Goal: Task Accomplishment & Management: Use online tool/utility

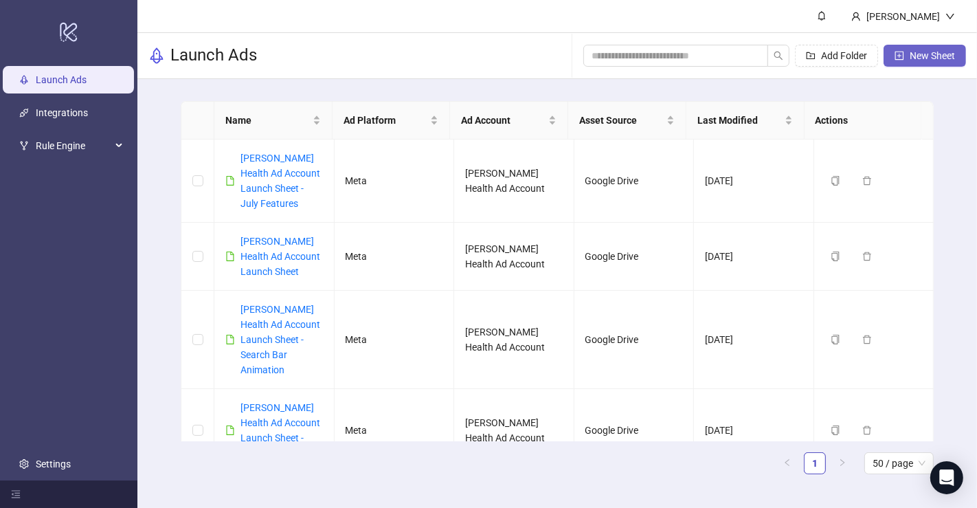
click at [921, 50] on span "New Sheet" at bounding box center [932, 55] width 45 height 11
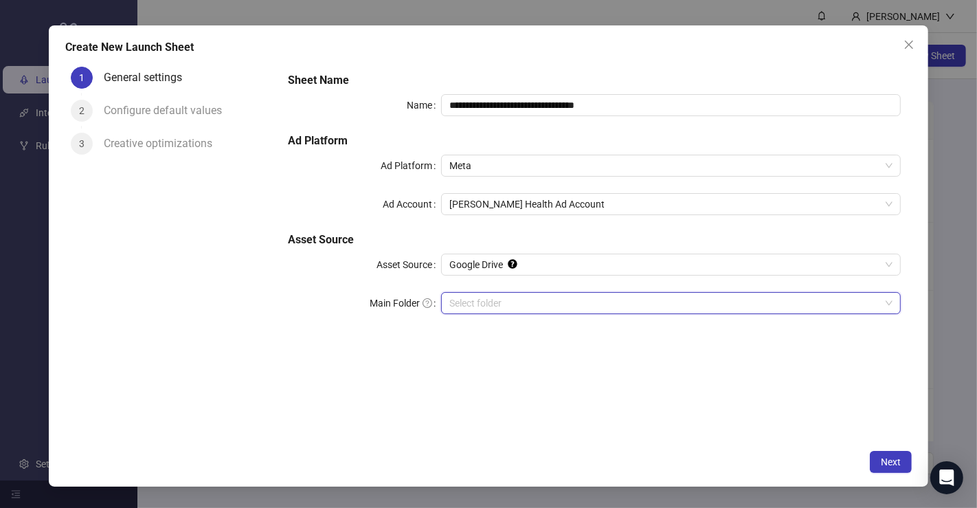
click at [524, 298] on input "Main Folder" at bounding box center [664, 303] width 431 height 21
click at [892, 458] on span "Next" at bounding box center [891, 461] width 20 height 11
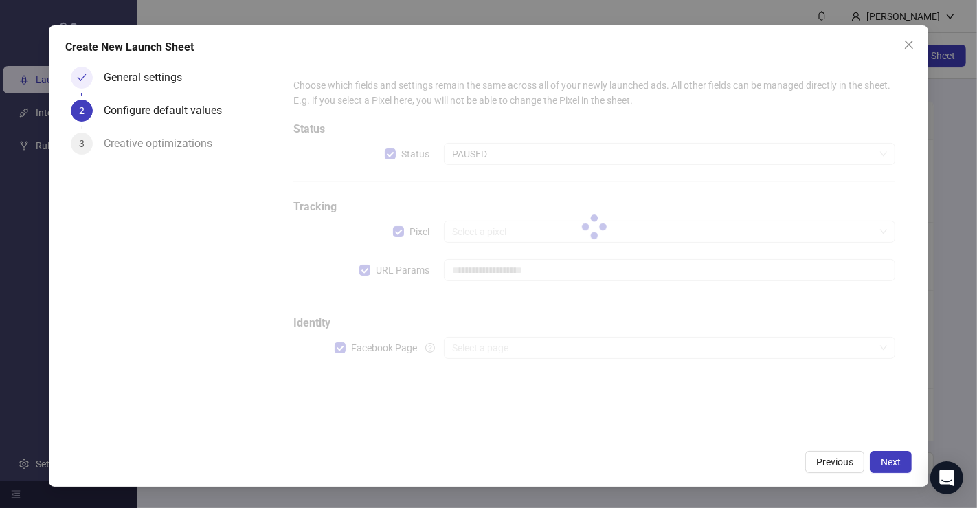
type input "**********"
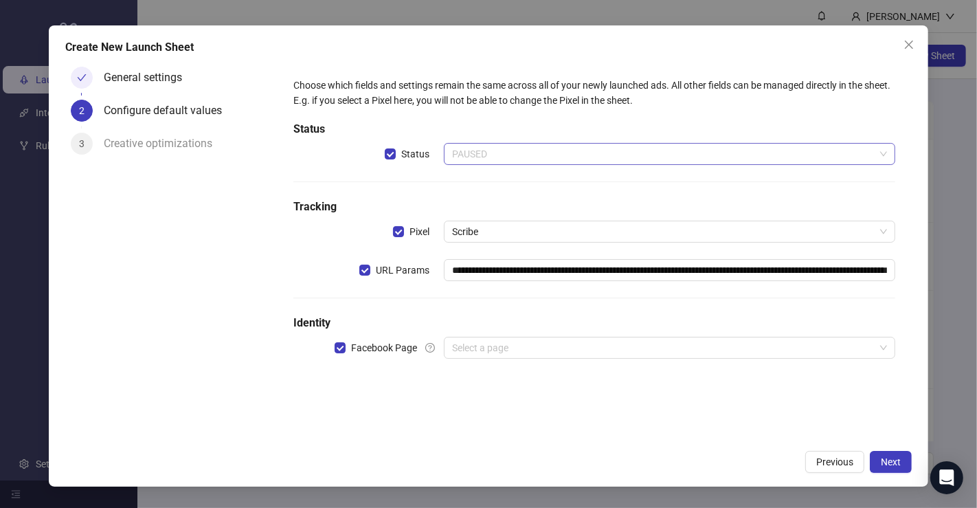
click at [528, 148] on span "PAUSED" at bounding box center [669, 154] width 435 height 21
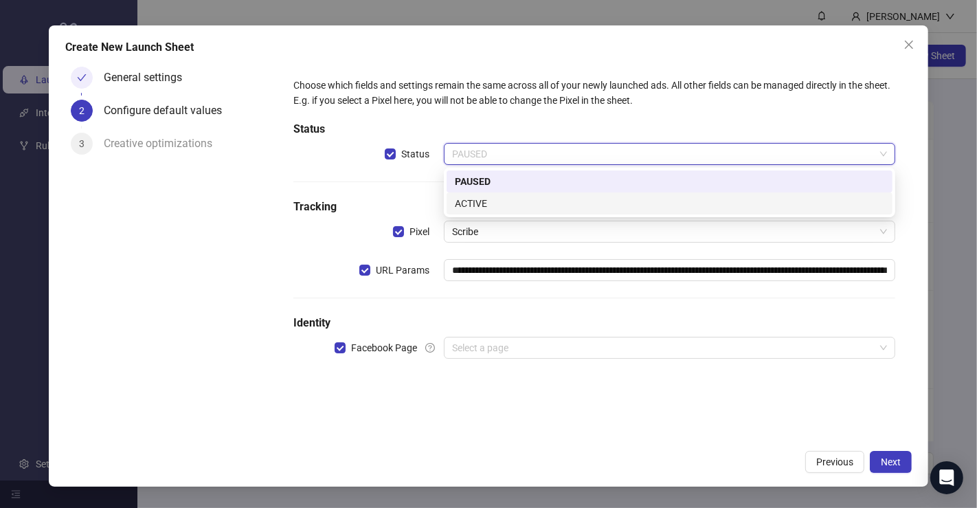
click at [514, 200] on div "ACTIVE" at bounding box center [669, 203] width 429 height 15
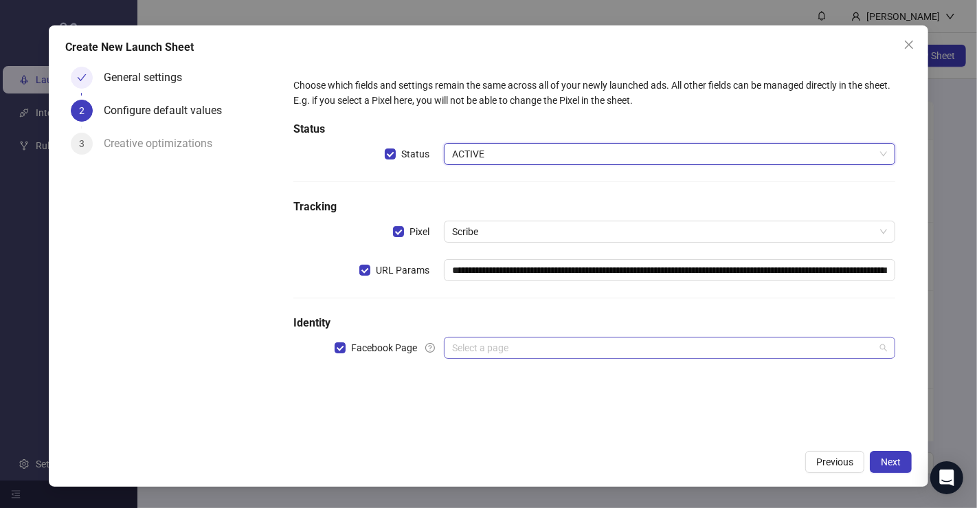
click at [603, 349] on input "search" at bounding box center [663, 347] width 423 height 21
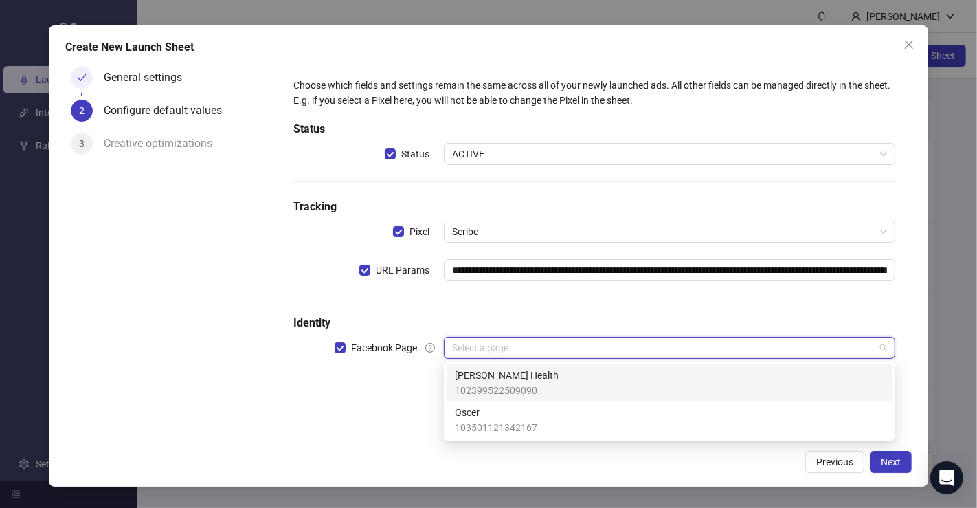
click at [544, 379] on div "[PERSON_NAME] Health 102399522509090" at bounding box center [669, 383] width 429 height 30
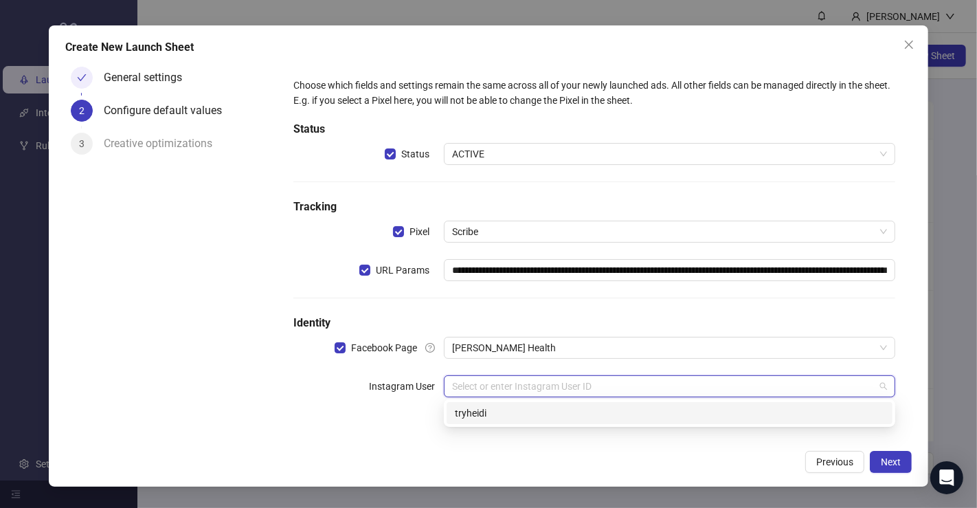
click at [534, 385] on input "search" at bounding box center [663, 386] width 423 height 21
click at [530, 411] on div "tryheidi" at bounding box center [669, 412] width 429 height 15
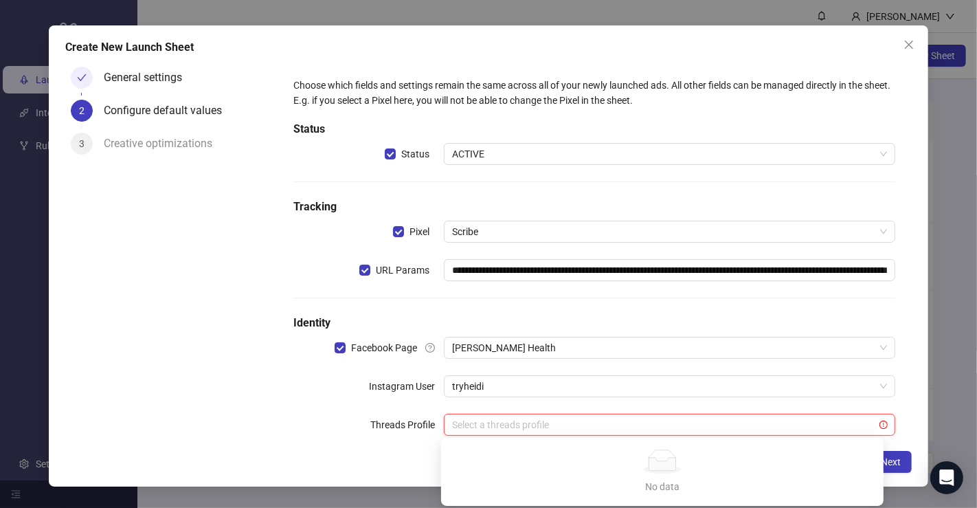
click at [526, 428] on input "search" at bounding box center [663, 424] width 423 height 21
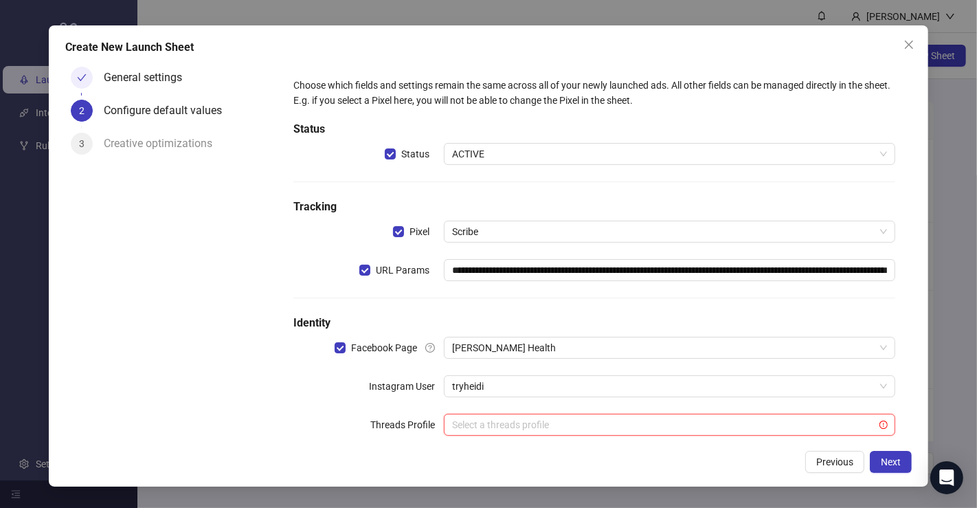
click at [308, 425] on div "Threads Profile" at bounding box center [368, 425] width 150 height 22
click at [883, 456] on span "Next" at bounding box center [891, 461] width 20 height 11
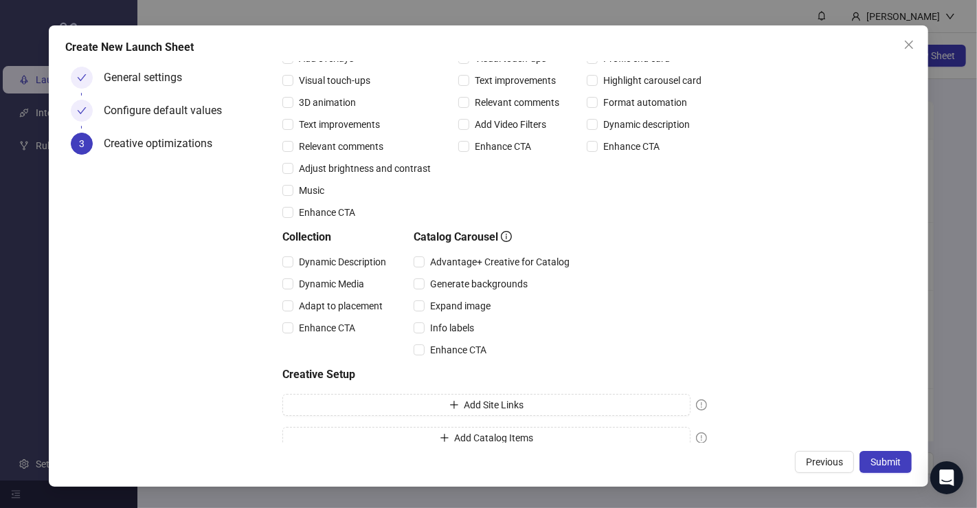
scroll to position [202, 0]
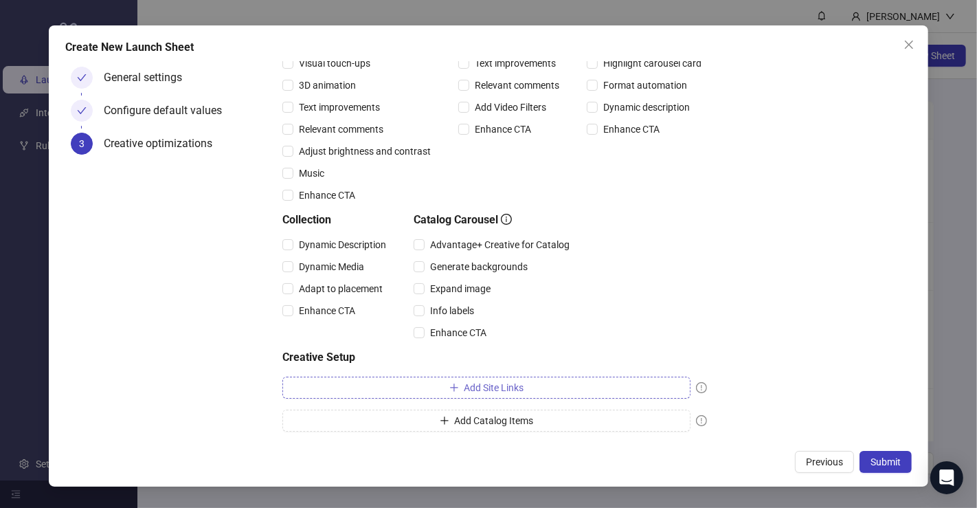
click at [502, 392] on span "Add Site Links" at bounding box center [495, 387] width 60 height 11
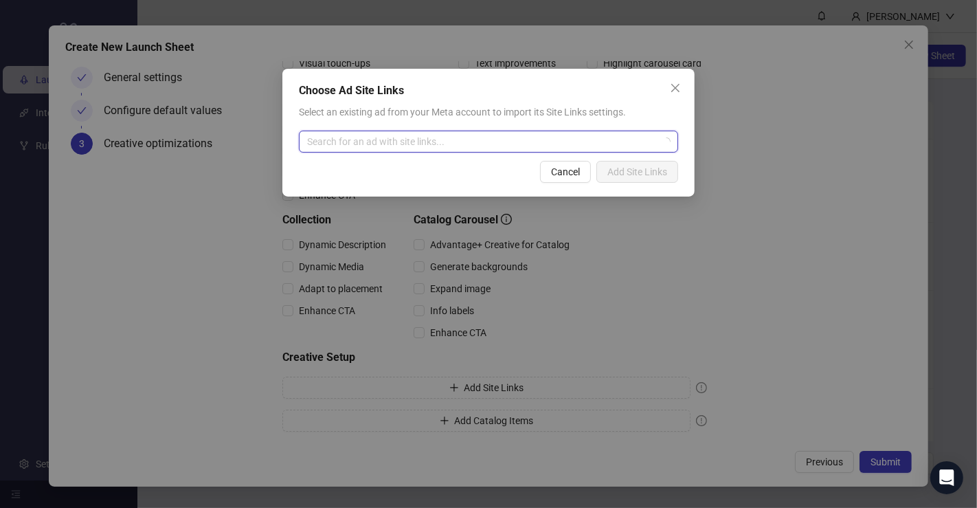
click at [549, 135] on input "search" at bounding box center [482, 141] width 350 height 21
click at [765, 77] on div "Choose Ad Site Links Select an existing ad from your Meta account to import its…" at bounding box center [488, 254] width 977 height 508
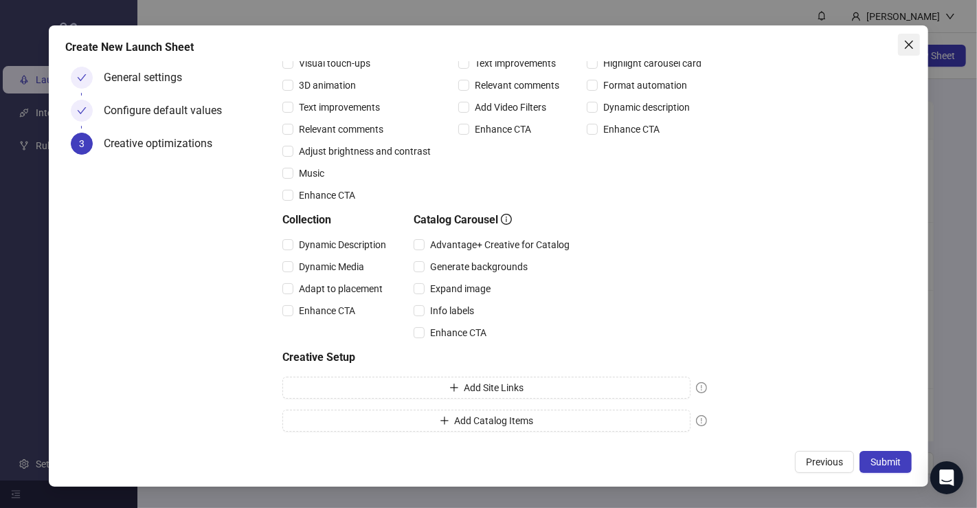
click at [905, 44] on icon "close" at bounding box center [909, 44] width 11 height 11
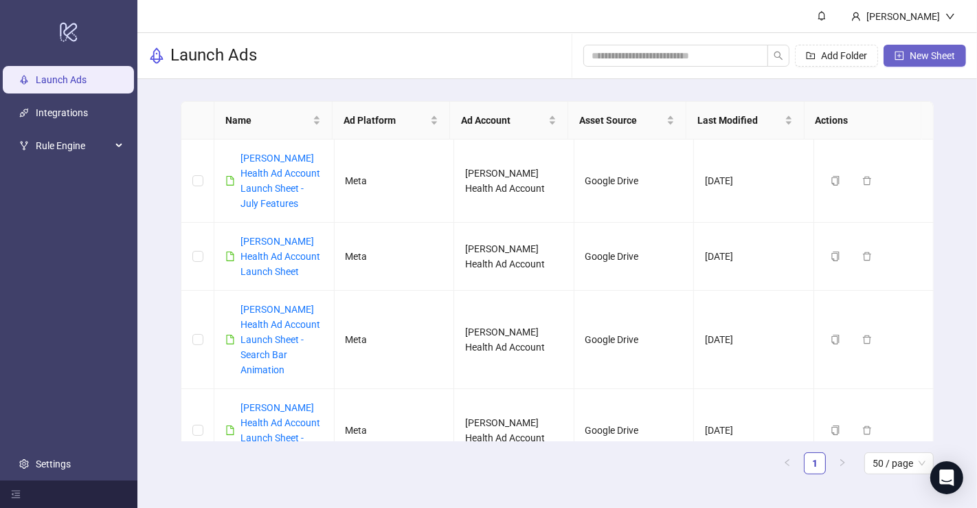
click at [917, 54] on span "New Sheet" at bounding box center [932, 55] width 45 height 11
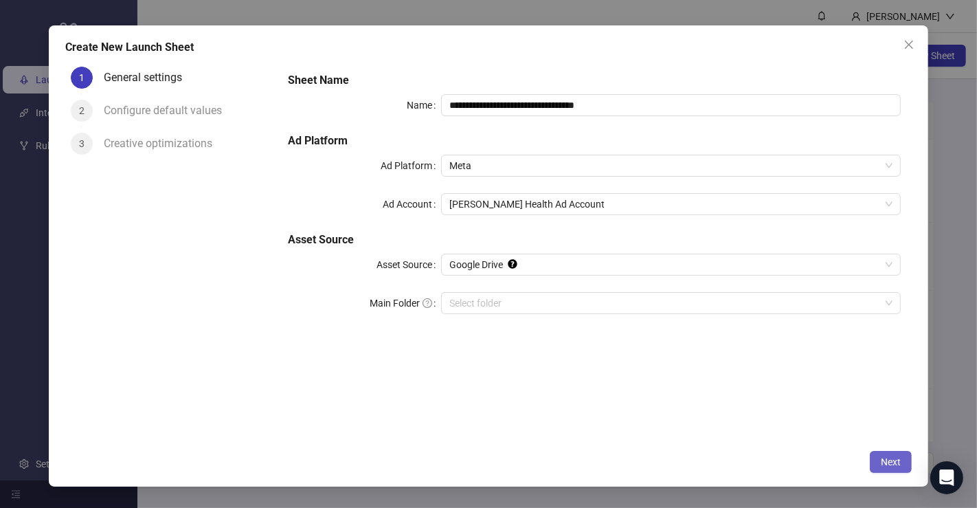
click at [882, 455] on button "Next" at bounding box center [891, 462] width 42 height 22
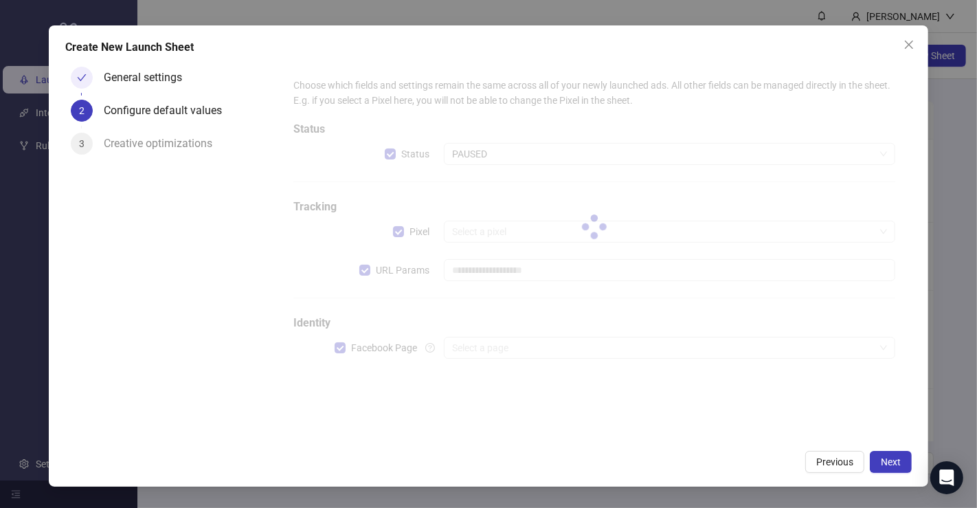
type input "**********"
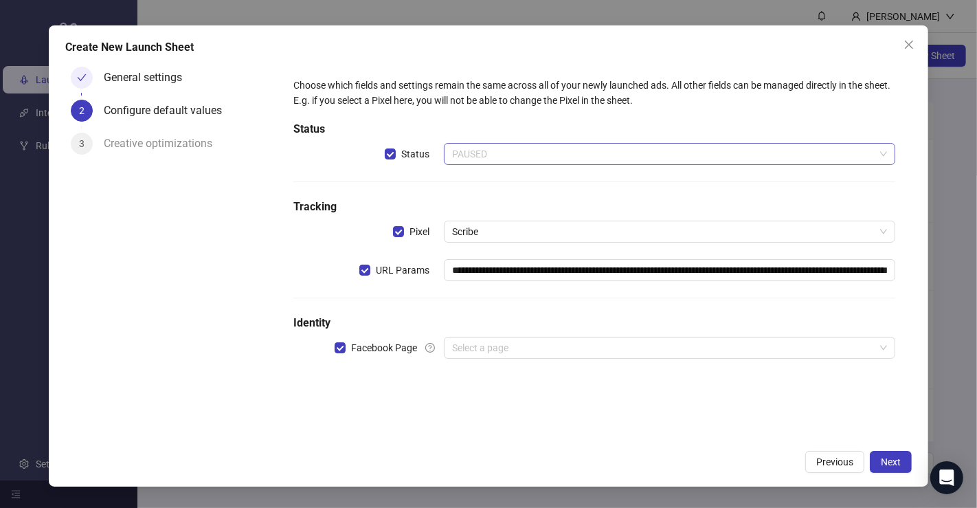
click at [517, 154] on span "PAUSED" at bounding box center [669, 154] width 435 height 21
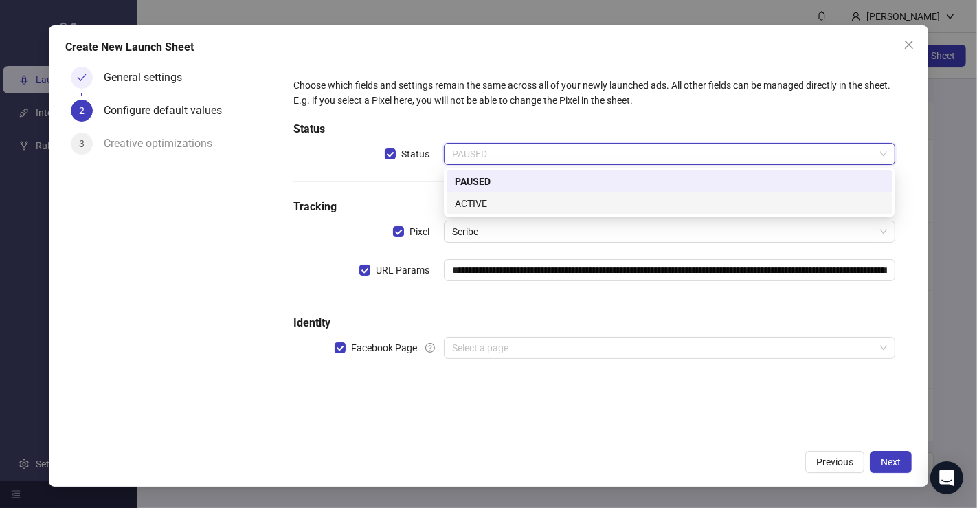
click at [496, 193] on div "ACTIVE" at bounding box center [670, 203] width 446 height 22
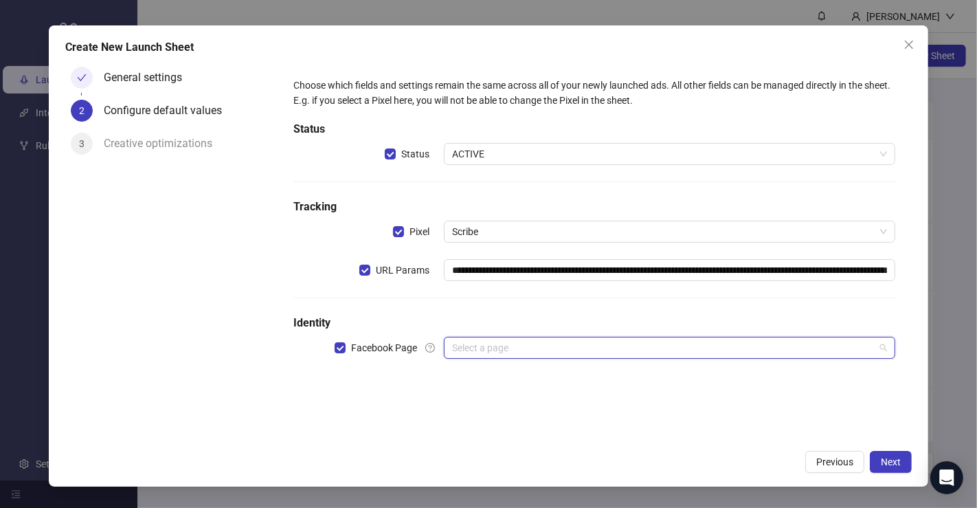
click at [751, 344] on input "search" at bounding box center [663, 347] width 423 height 21
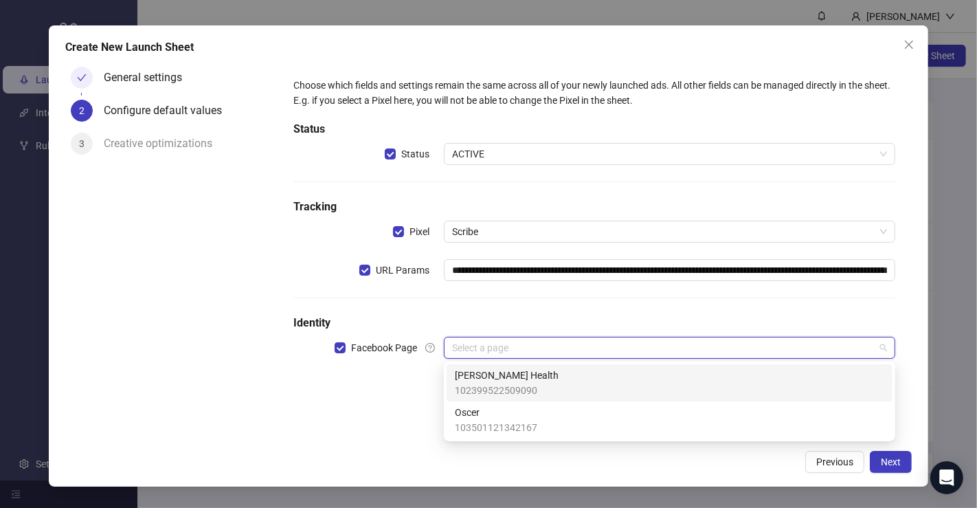
click at [651, 381] on div "[PERSON_NAME] Health 102399522509090" at bounding box center [669, 383] width 429 height 30
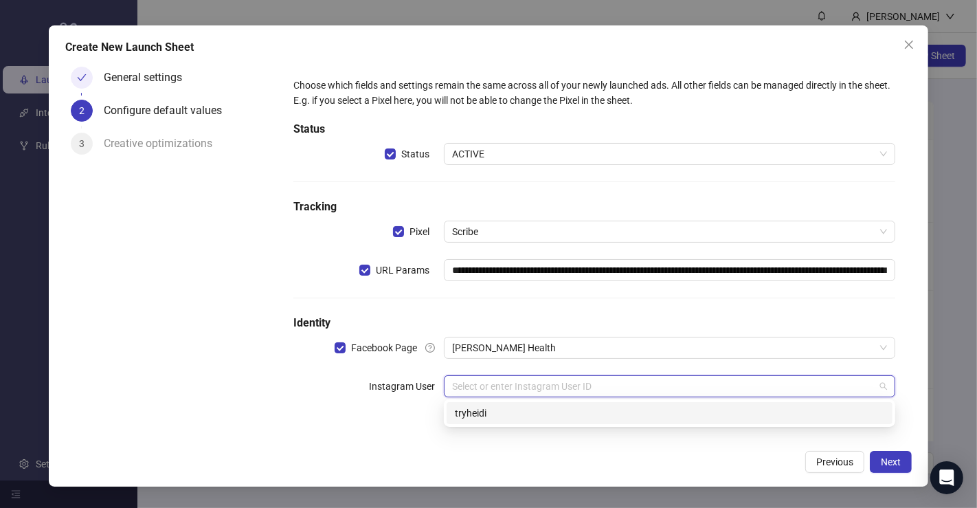
click at [626, 384] on input "search" at bounding box center [663, 386] width 423 height 21
click at [615, 407] on div "tryheidi" at bounding box center [669, 412] width 429 height 15
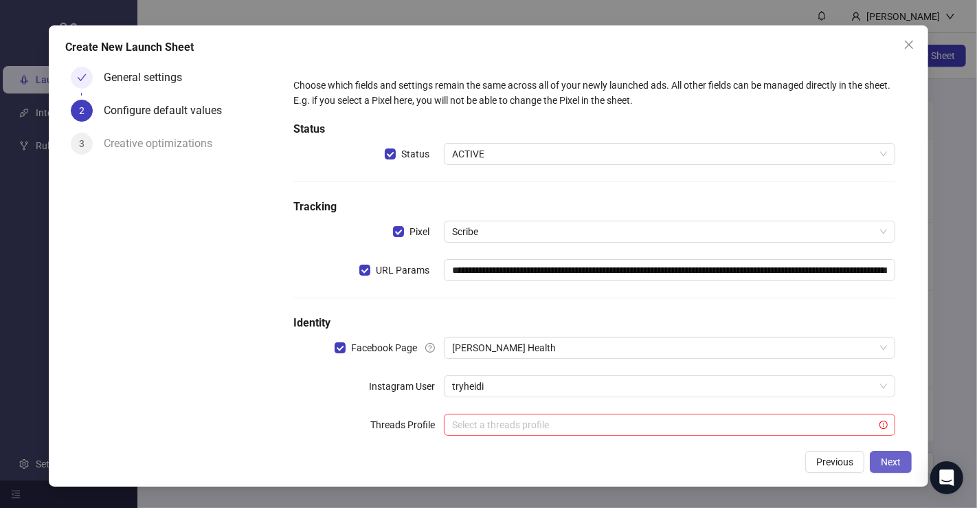
click at [889, 462] on span "Next" at bounding box center [891, 461] width 20 height 11
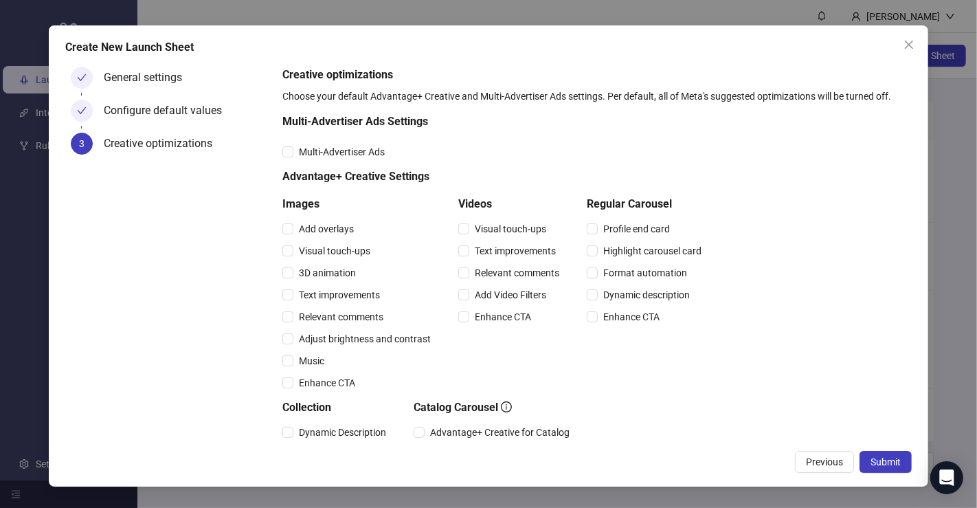
click at [913, 287] on div "Create New Launch Sheet General settings Configure default values 3 Creative op…" at bounding box center [489, 255] width 880 height 461
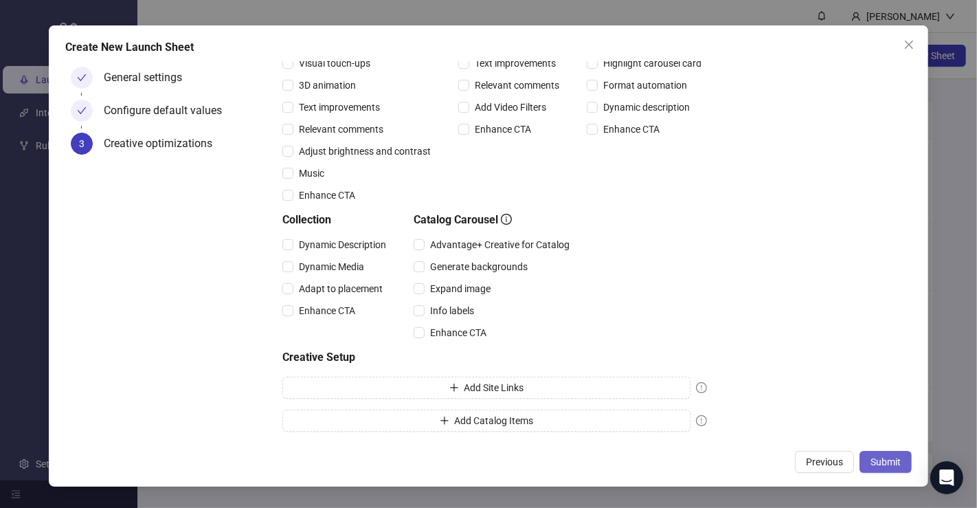
click at [882, 460] on span "Submit" at bounding box center [886, 461] width 30 height 11
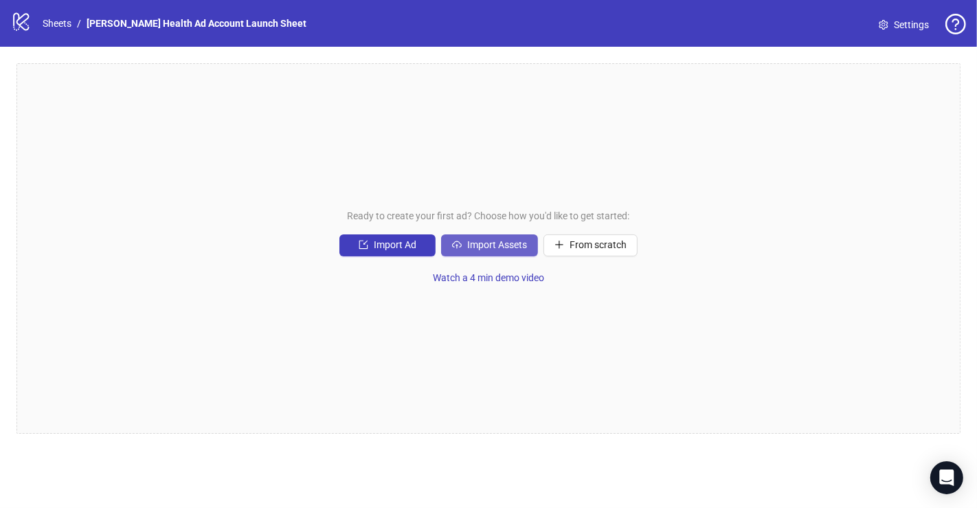
click at [479, 244] on span "Import Assets" at bounding box center [497, 244] width 60 height 11
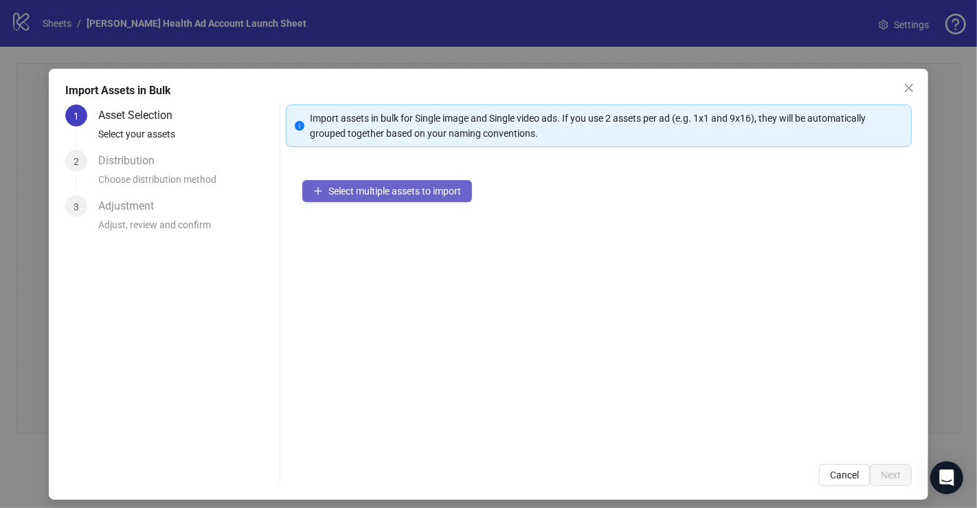
click at [396, 201] on button "Select multiple assets to import" at bounding box center [387, 191] width 170 height 22
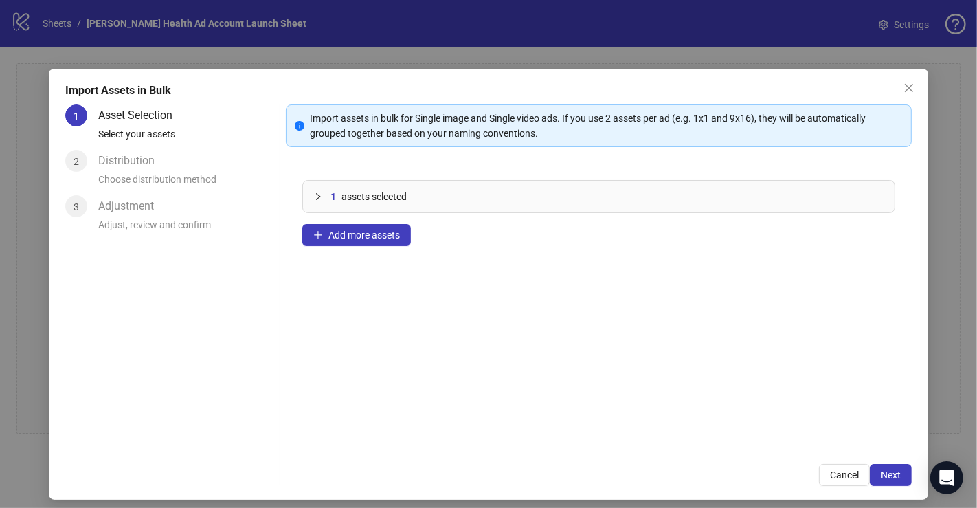
click at [355, 195] on span "assets selected" at bounding box center [374, 196] width 65 height 15
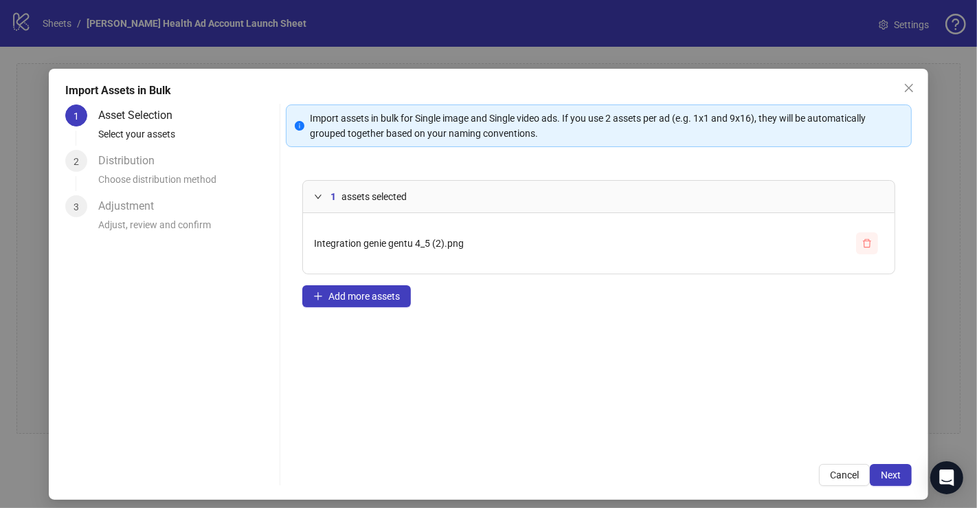
click at [862, 242] on icon "delete" at bounding box center [867, 243] width 10 height 10
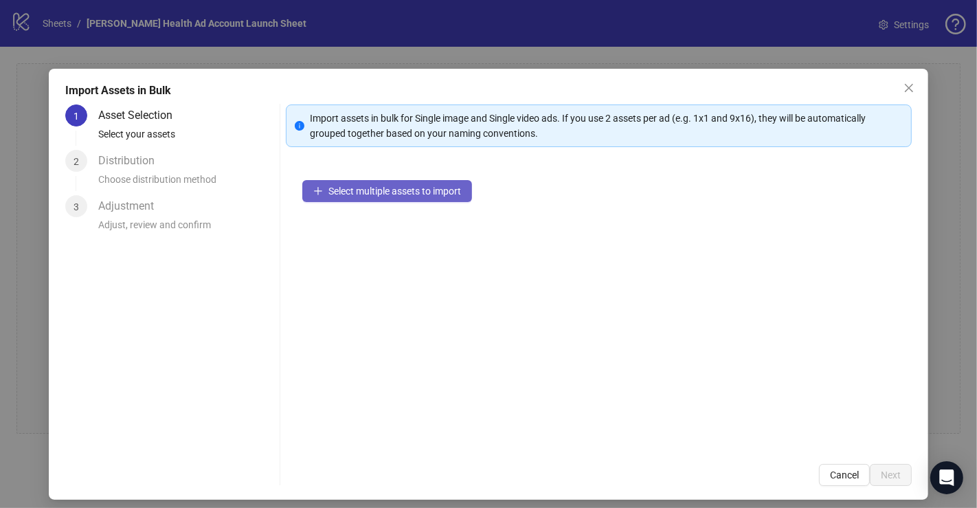
click at [426, 192] on span "Select multiple assets to import" at bounding box center [394, 191] width 133 height 11
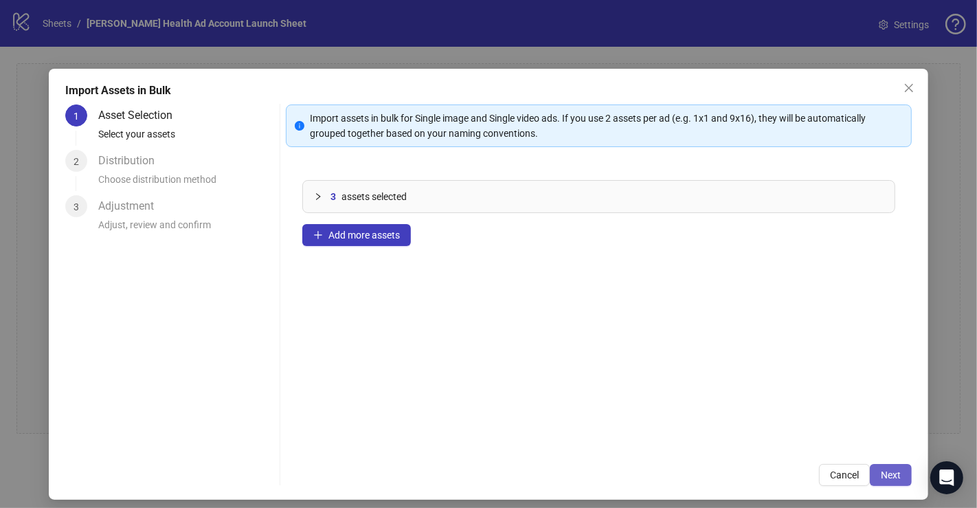
click at [884, 471] on span "Next" at bounding box center [891, 474] width 20 height 11
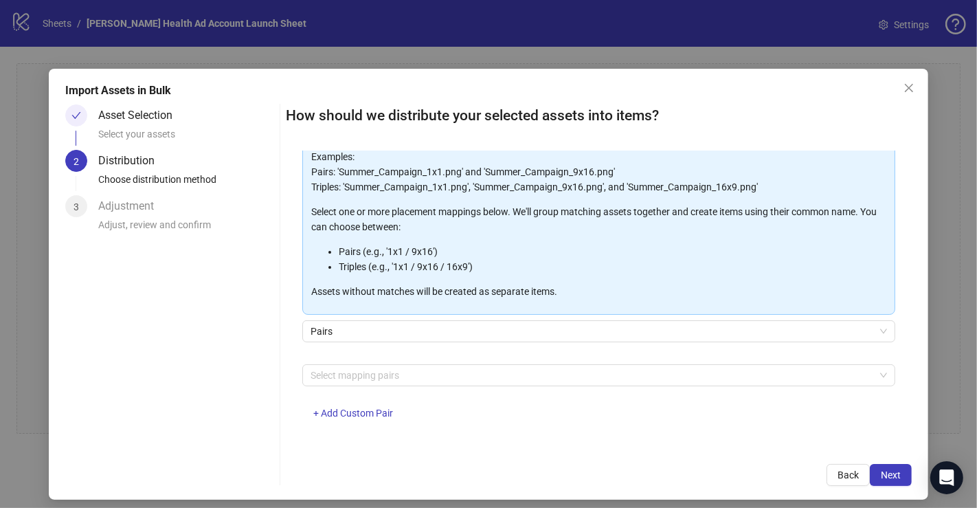
scroll to position [105, 0]
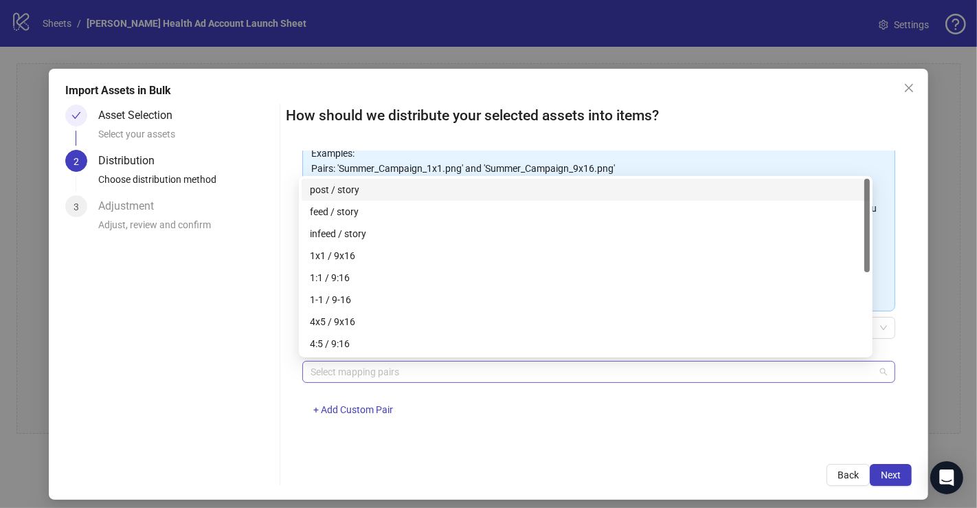
click at [734, 376] on div at bounding box center [591, 371] width 573 height 19
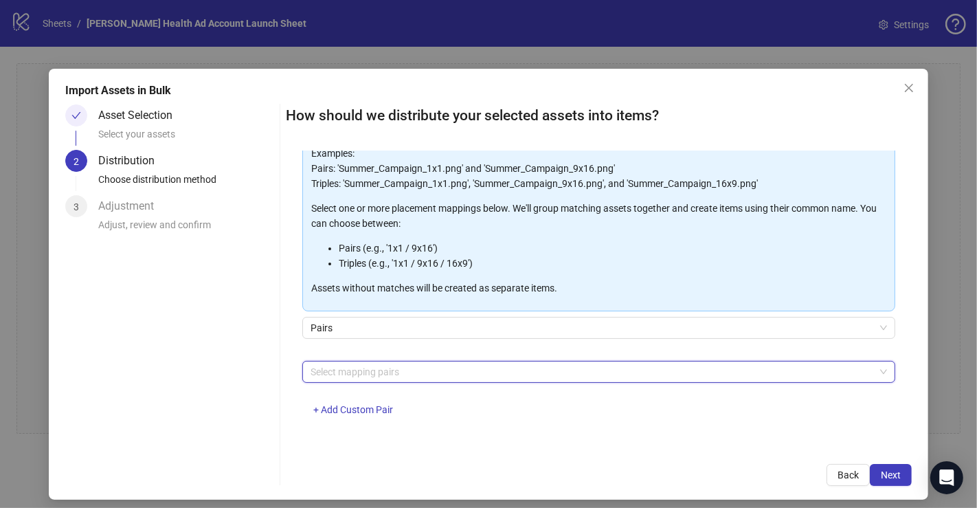
click at [734, 376] on div at bounding box center [591, 371] width 573 height 19
click at [341, 412] on span "+ Add Custom Pair" at bounding box center [353, 409] width 80 height 11
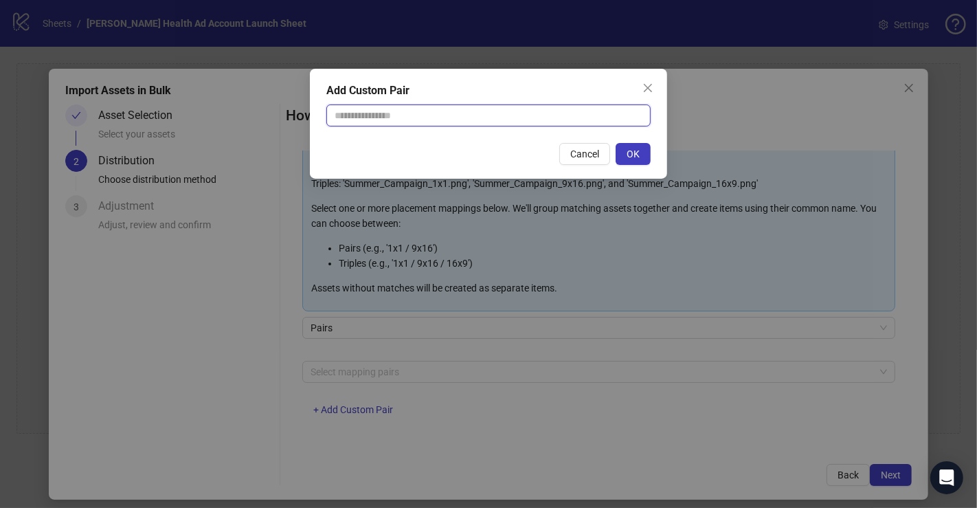
click at [596, 110] on input "text" at bounding box center [488, 115] width 324 height 22
click at [647, 92] on icon "close" at bounding box center [647, 87] width 11 height 11
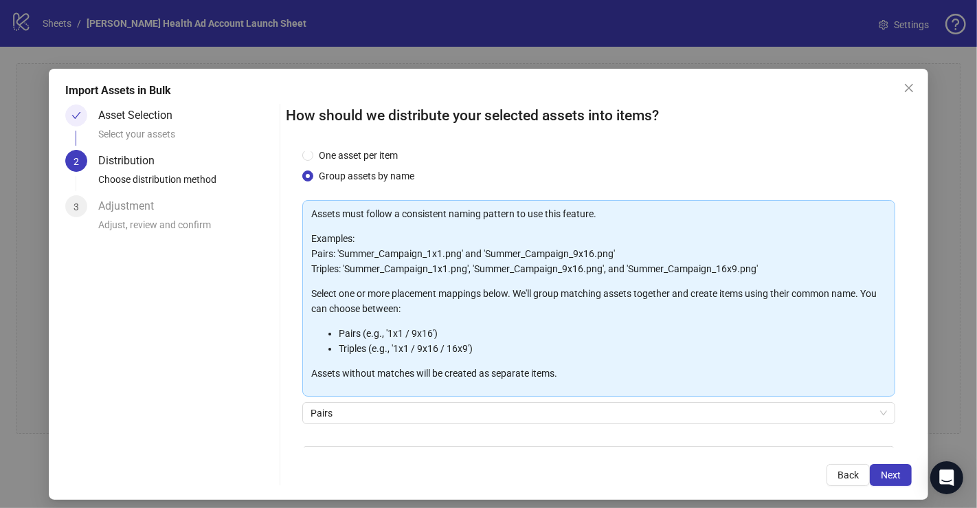
scroll to position [0, 0]
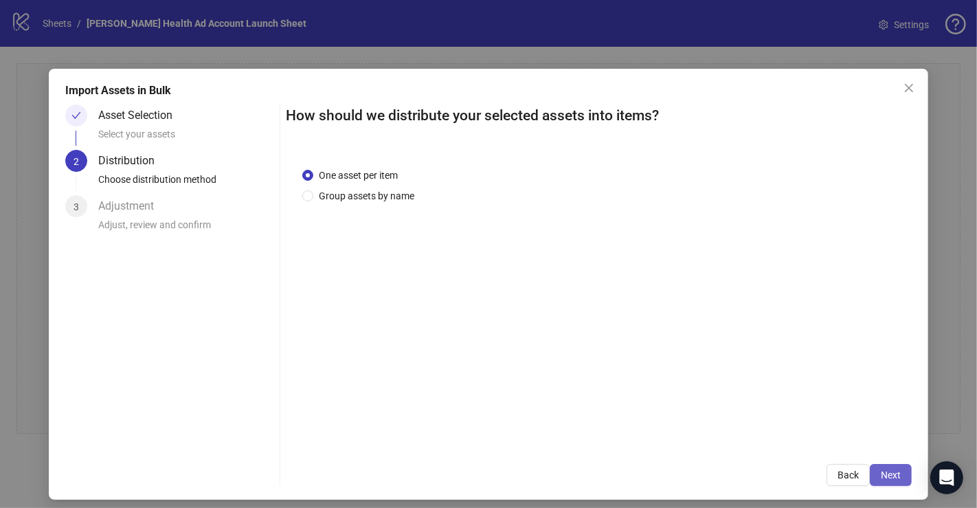
click at [881, 472] on span "Next" at bounding box center [891, 474] width 20 height 11
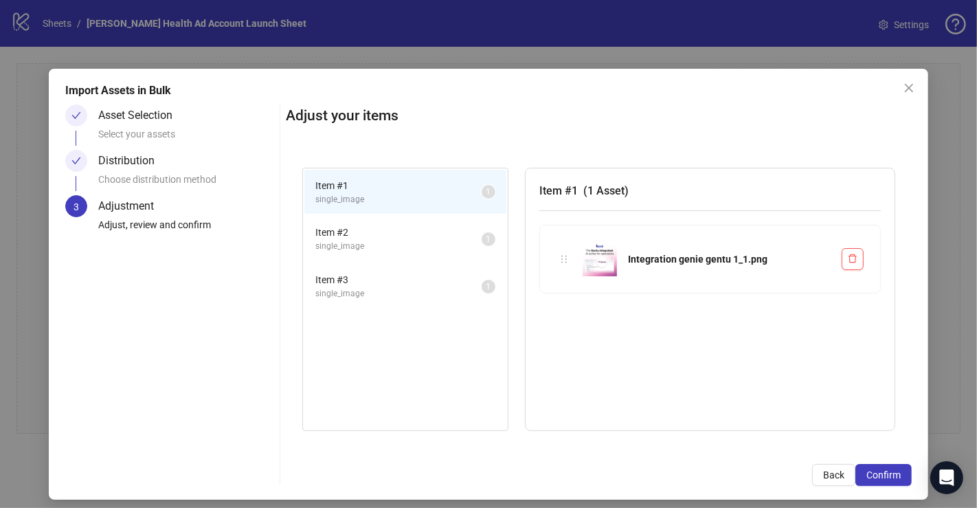
click at [366, 234] on span "Item # 2" at bounding box center [398, 232] width 166 height 15
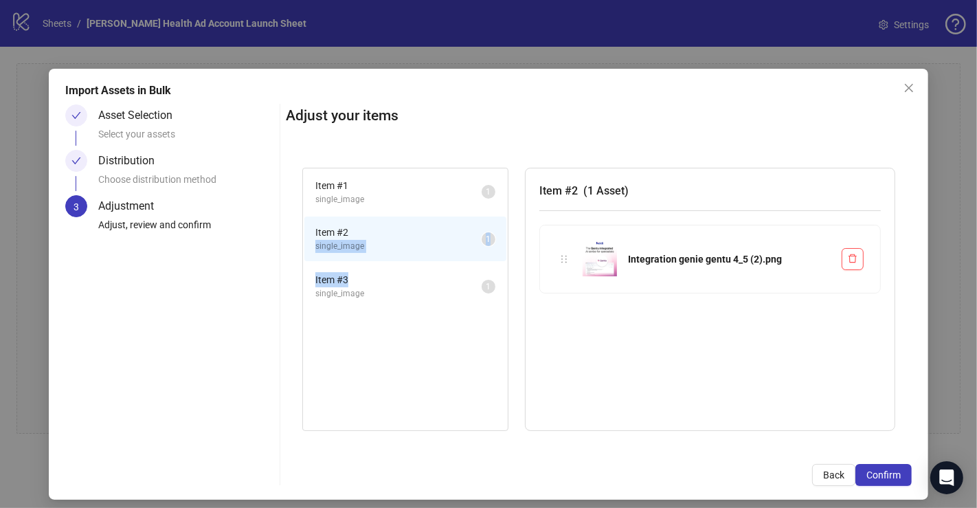
click at [361, 283] on span "Item # 3" at bounding box center [398, 279] width 166 height 15
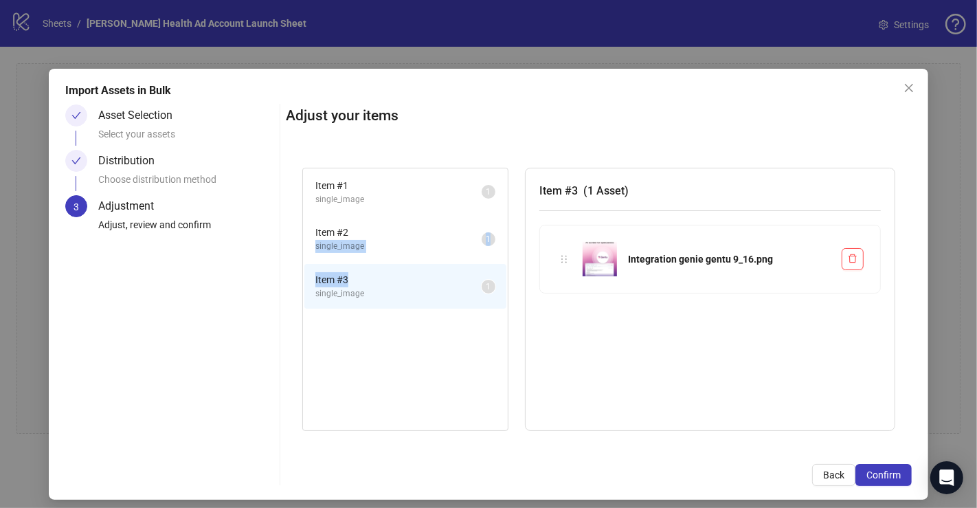
click at [389, 244] on span "single_image" at bounding box center [398, 246] width 166 height 13
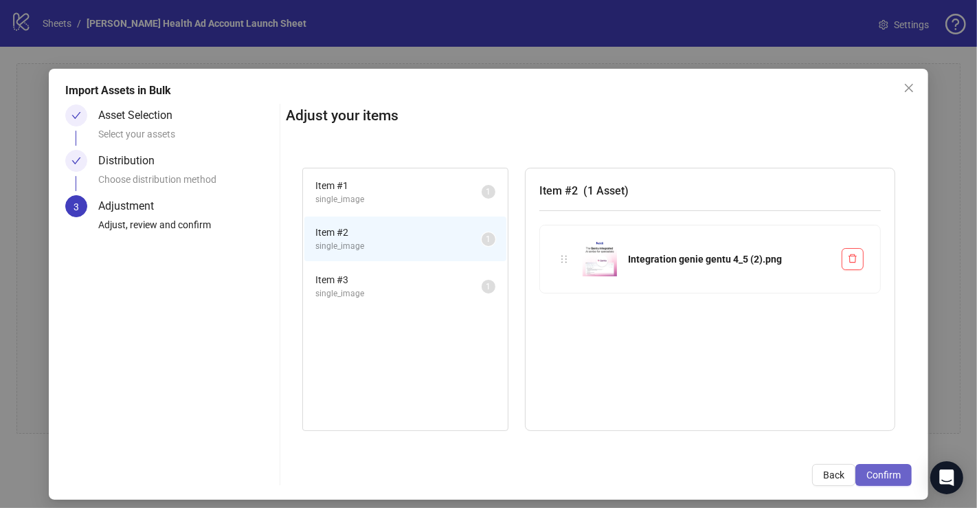
click at [880, 475] on span "Confirm" at bounding box center [883, 474] width 34 height 11
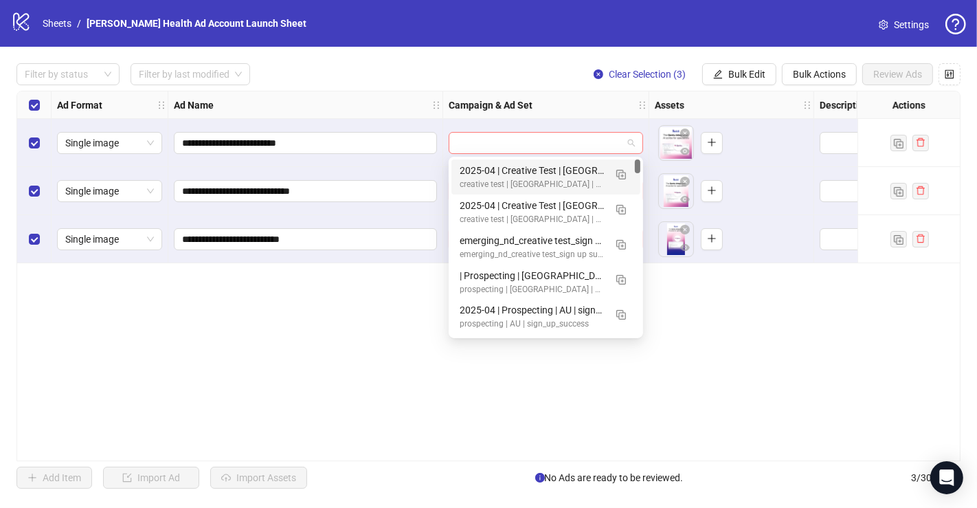
click at [629, 146] on span at bounding box center [546, 143] width 178 height 21
click at [623, 173] on img "button" at bounding box center [621, 175] width 10 height 10
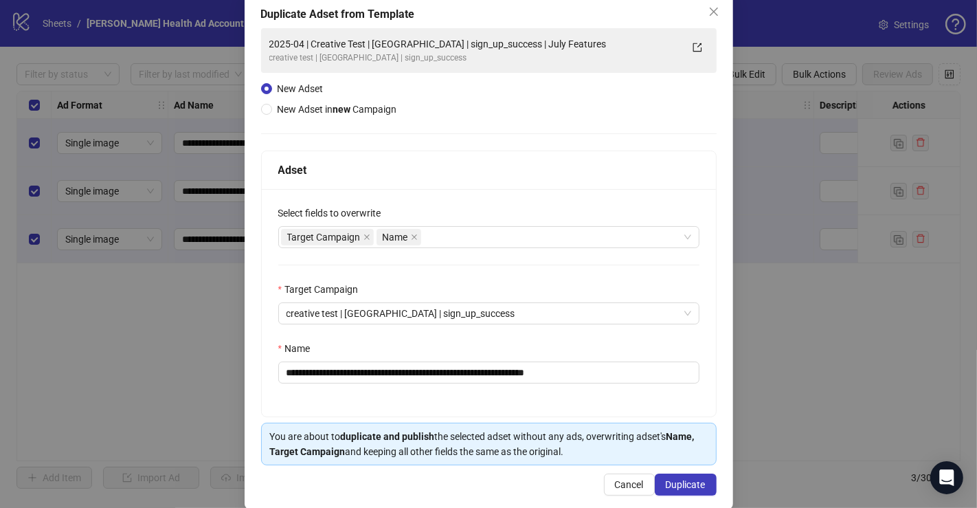
scroll to position [85, 0]
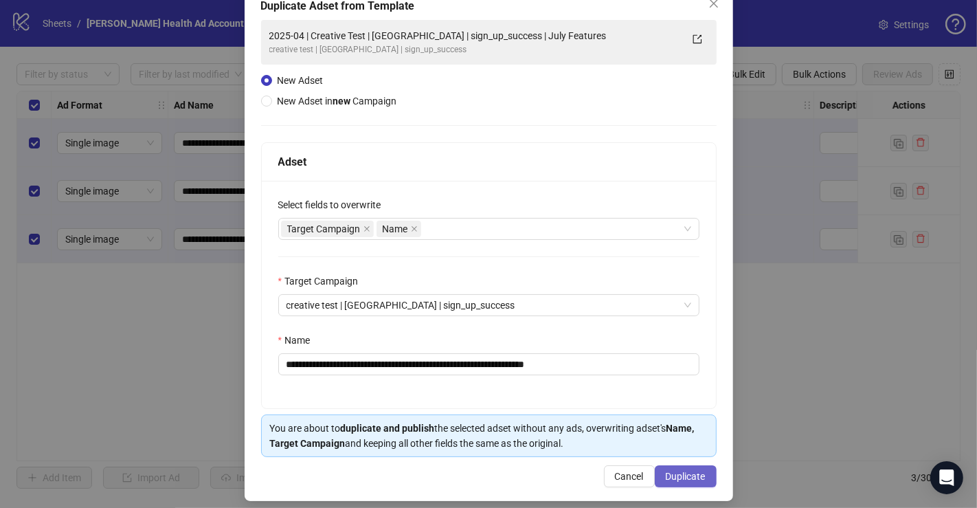
click at [666, 472] on span "Duplicate" at bounding box center [686, 476] width 40 height 11
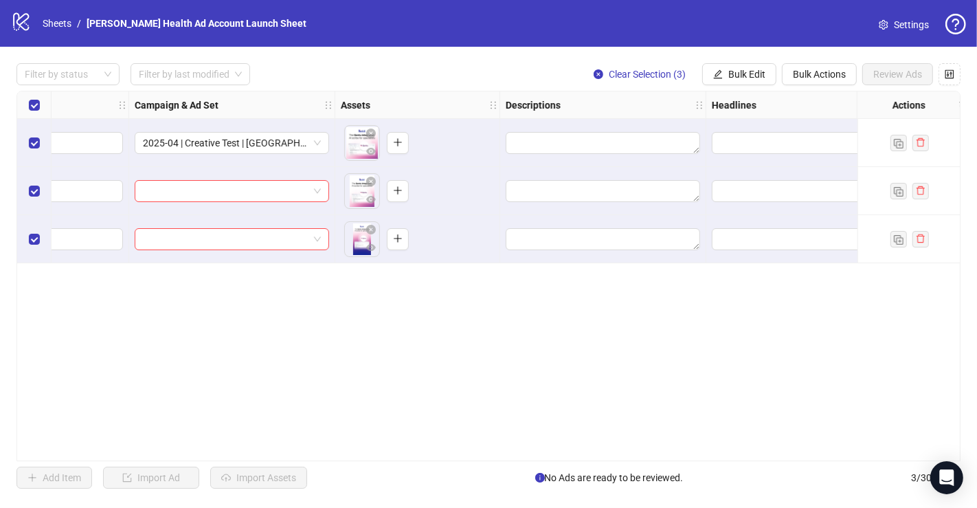
scroll to position [0, 317]
click at [550, 150] on textarea "Edit values" at bounding box center [600, 143] width 194 height 22
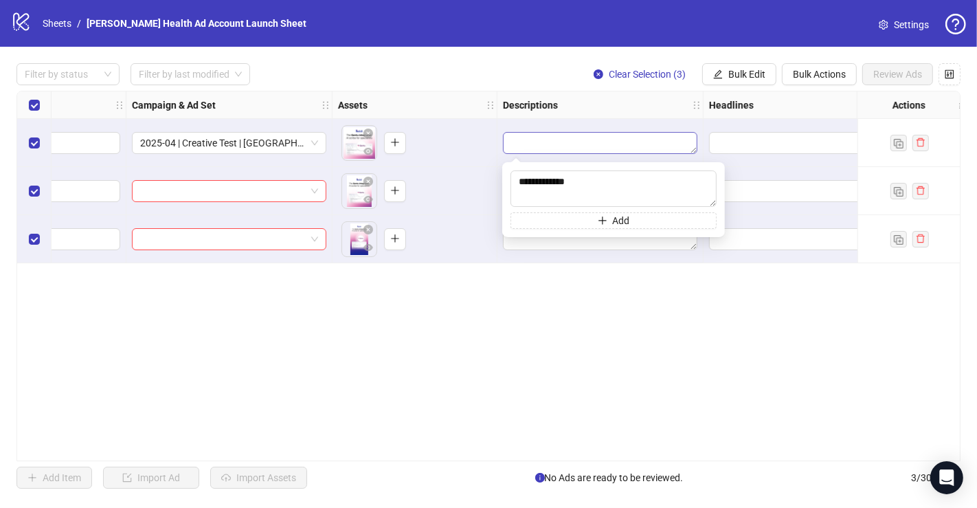
type textarea "**********"
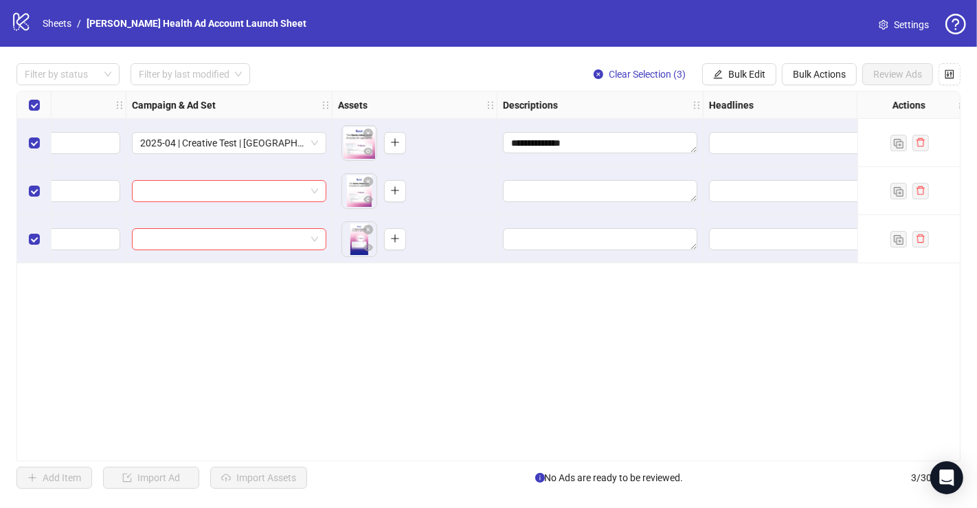
click at [697, 271] on div "**********" at bounding box center [488, 276] width 944 height 370
click at [749, 144] on input "Edit values" at bounding box center [804, 142] width 175 height 15
type input "**********"
click at [683, 368] on div "**********" at bounding box center [488, 276] width 944 height 370
drag, startPoint x: 548, startPoint y: 460, endPoint x: 561, endPoint y: 458, distance: 13.9
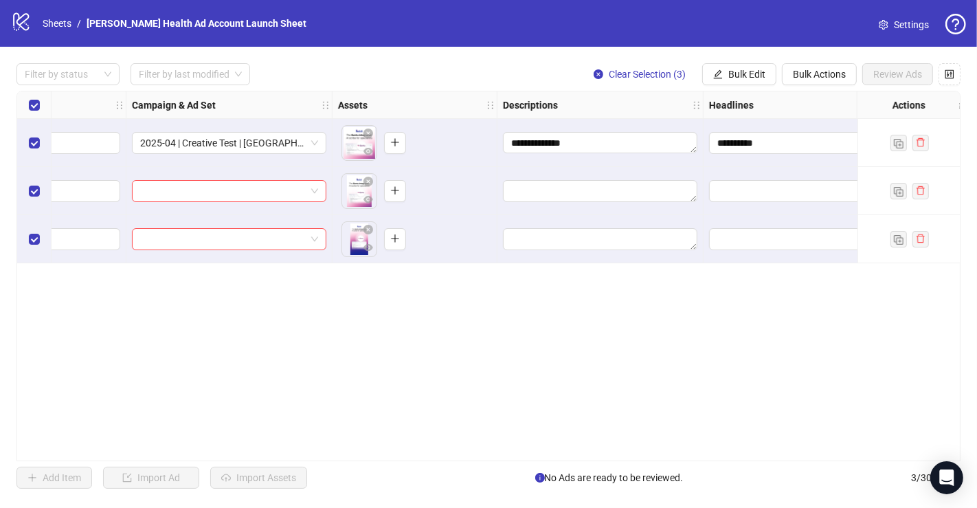
click at [561, 458] on div "**********" at bounding box center [488, 276] width 944 height 370
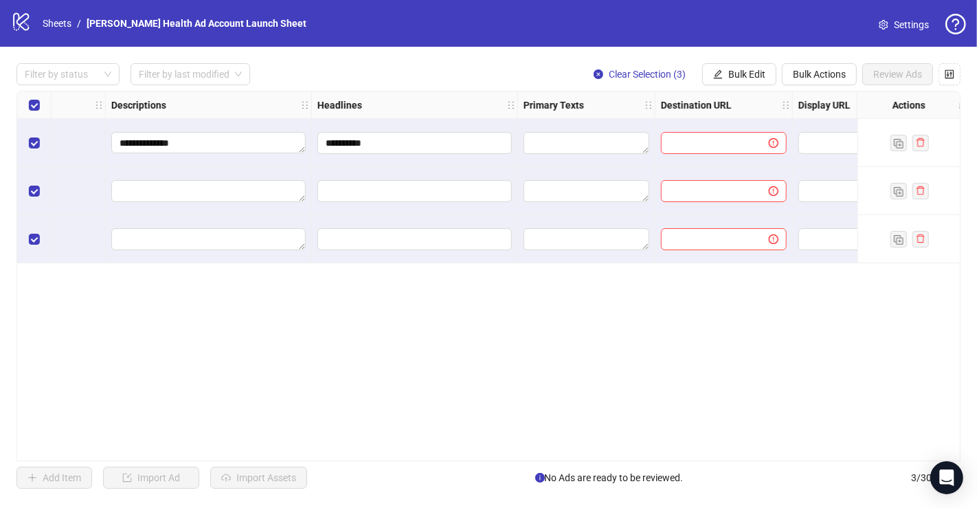
scroll to position [0, 706]
click at [597, 152] on textarea "Edit values" at bounding box center [589, 143] width 126 height 22
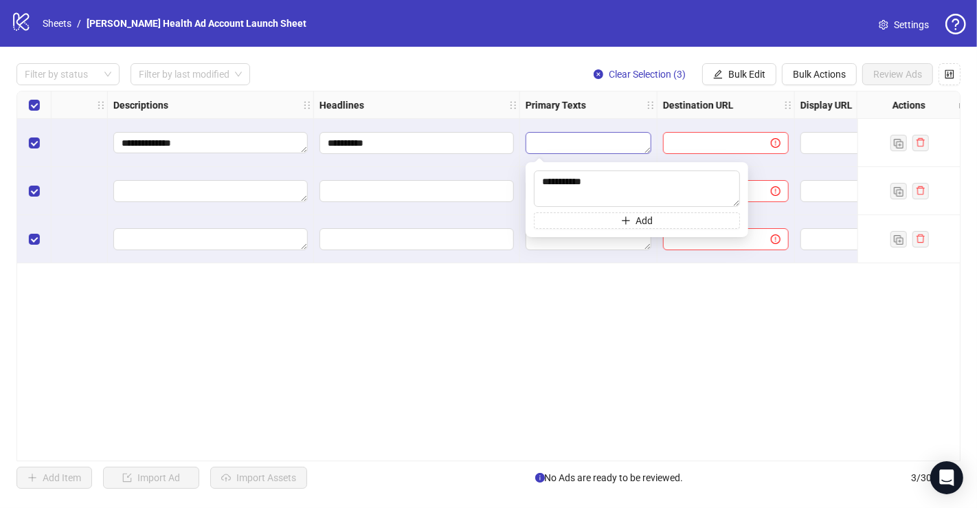
type textarea "**********"
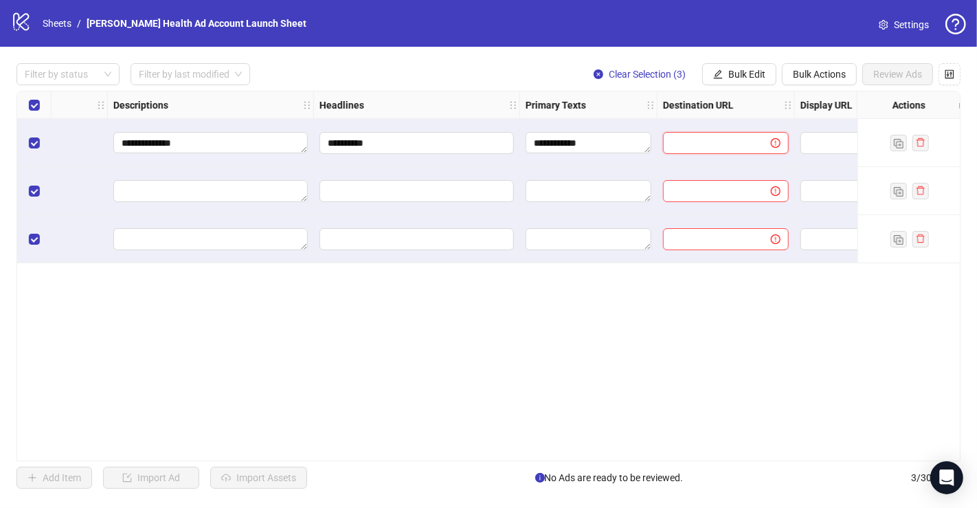
click at [703, 138] on input "text" at bounding box center [711, 142] width 80 height 15
type input "*********"
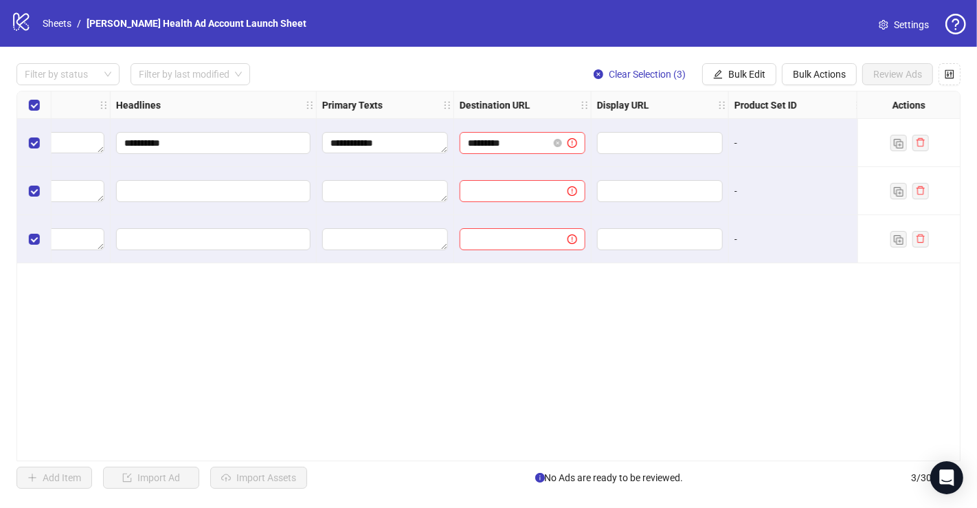
scroll to position [0, 1000]
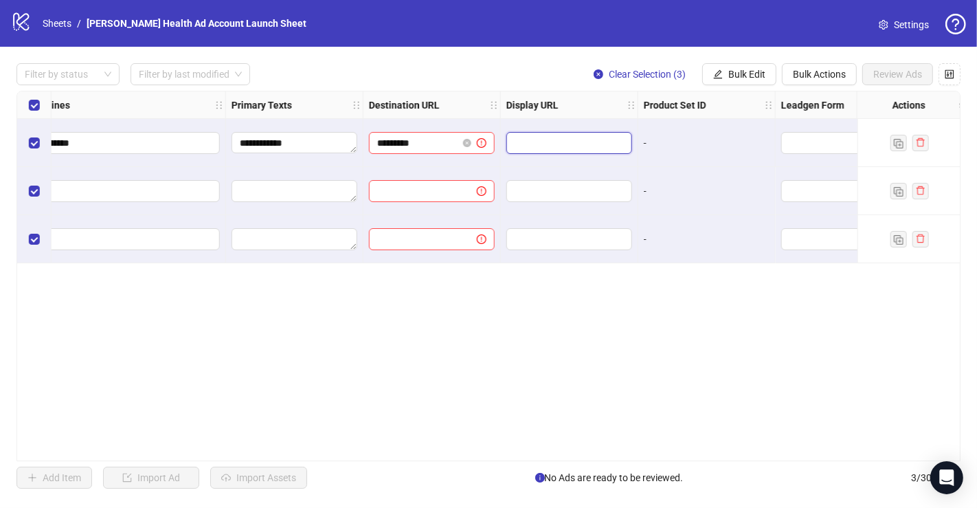
click at [587, 144] on input "text" at bounding box center [568, 142] width 107 height 15
type input "********"
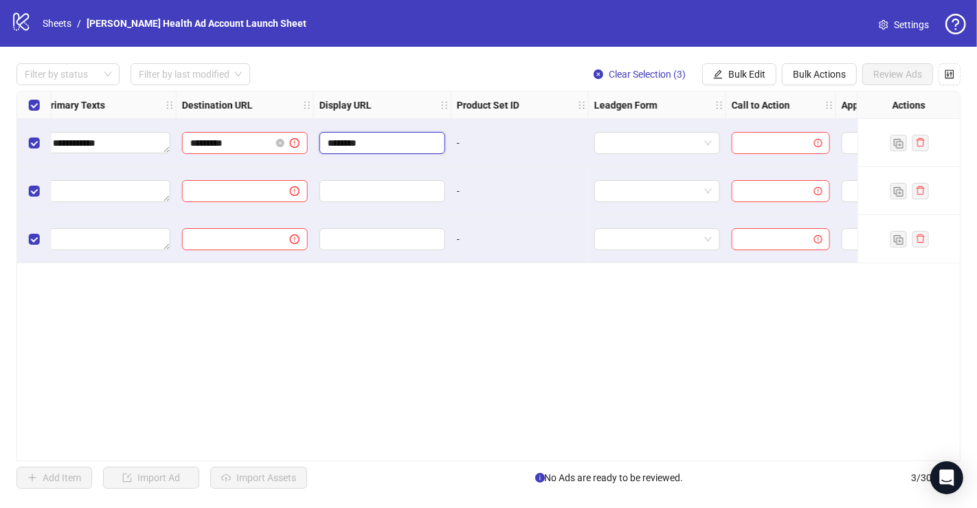
scroll to position [0, 1200]
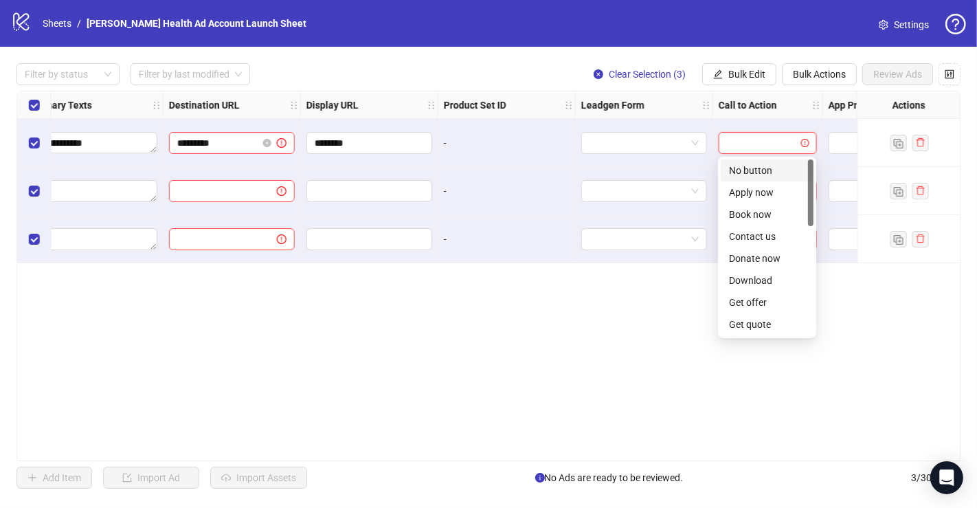
click at [765, 148] on input "search" at bounding box center [761, 143] width 69 height 21
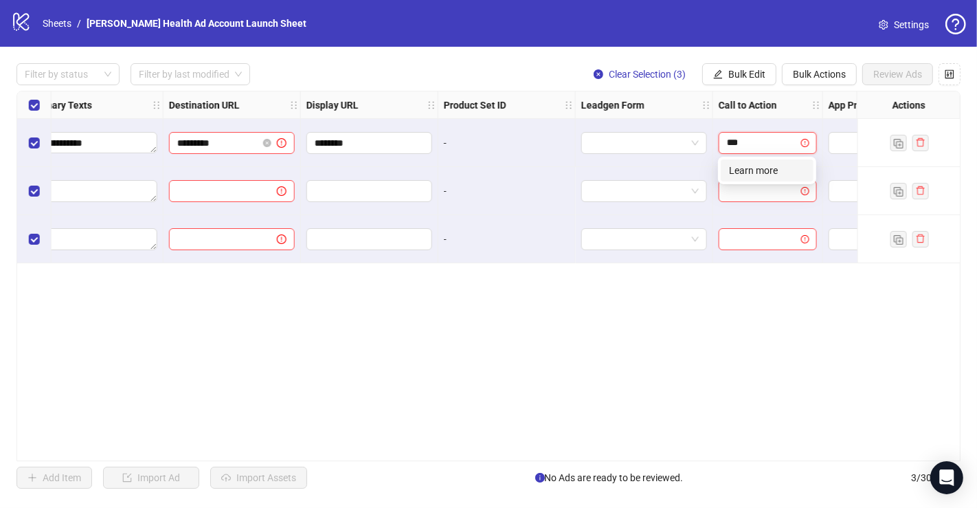
type input "****"
click at [754, 173] on div "Learn more" at bounding box center [767, 170] width 76 height 15
click at [779, 459] on div "**********" at bounding box center [488, 276] width 944 height 370
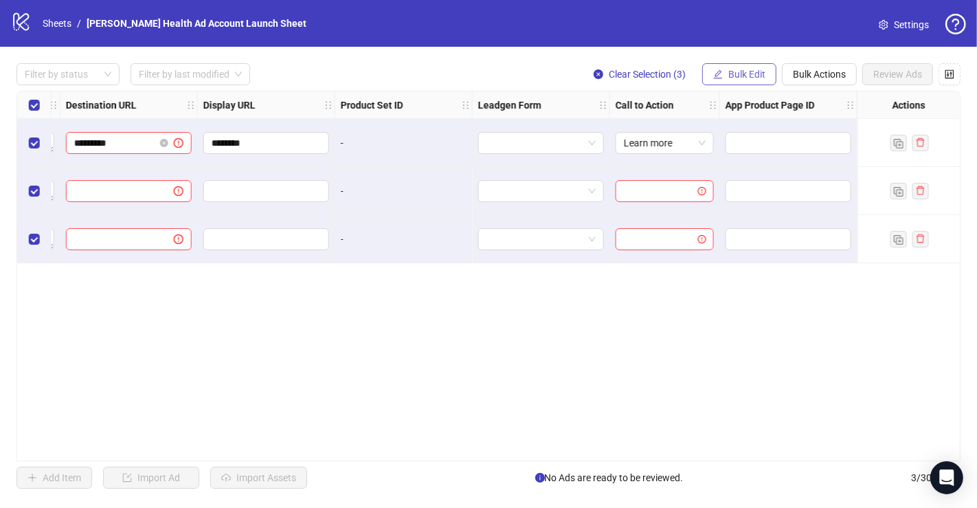
click at [750, 69] on span "Bulk Edit" at bounding box center [746, 74] width 37 height 11
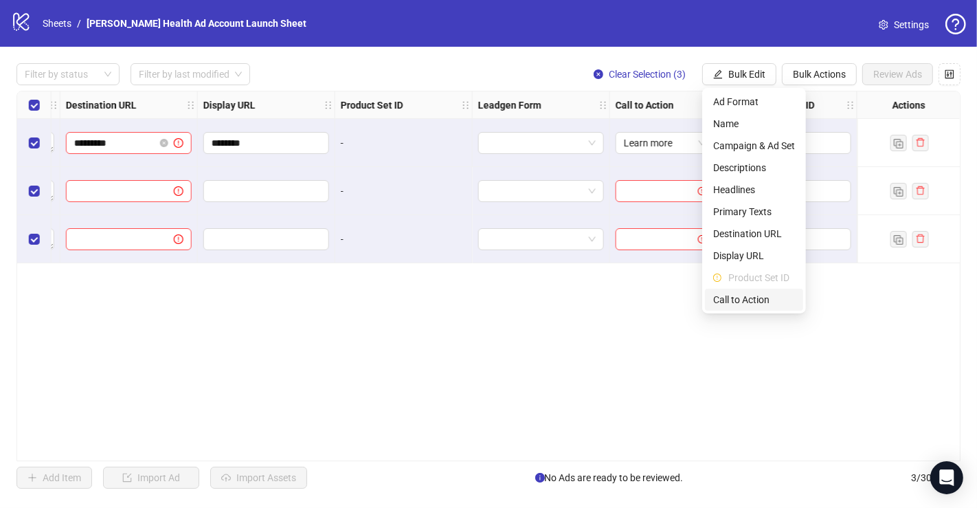
click at [751, 298] on span "Call to Action" at bounding box center [754, 299] width 82 height 15
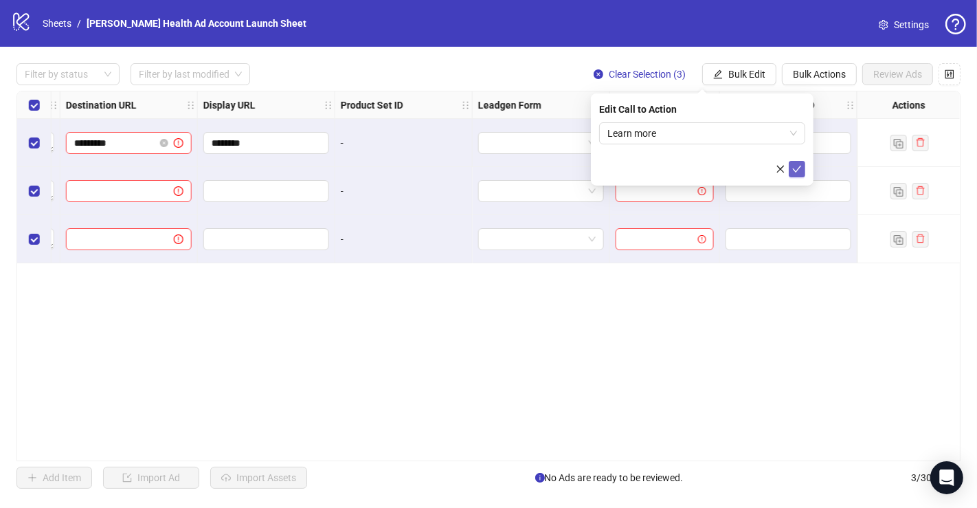
click at [796, 170] on icon "check" at bounding box center [797, 169] width 10 height 10
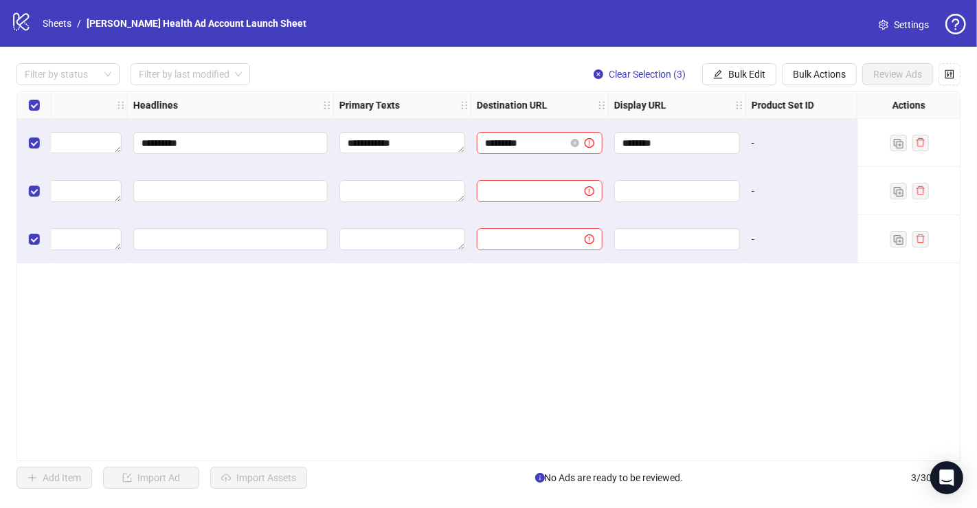
scroll to position [0, 910]
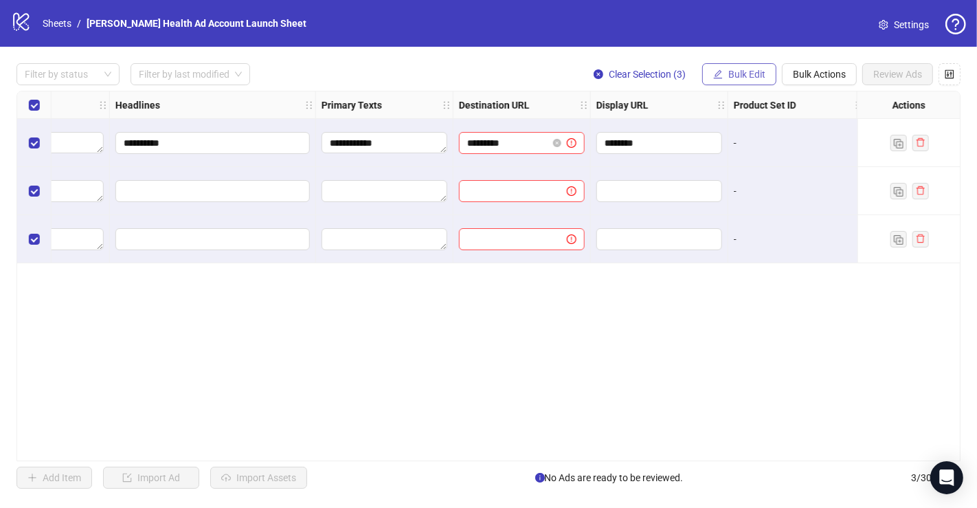
click at [755, 66] on button "Bulk Edit" at bounding box center [739, 74] width 74 height 22
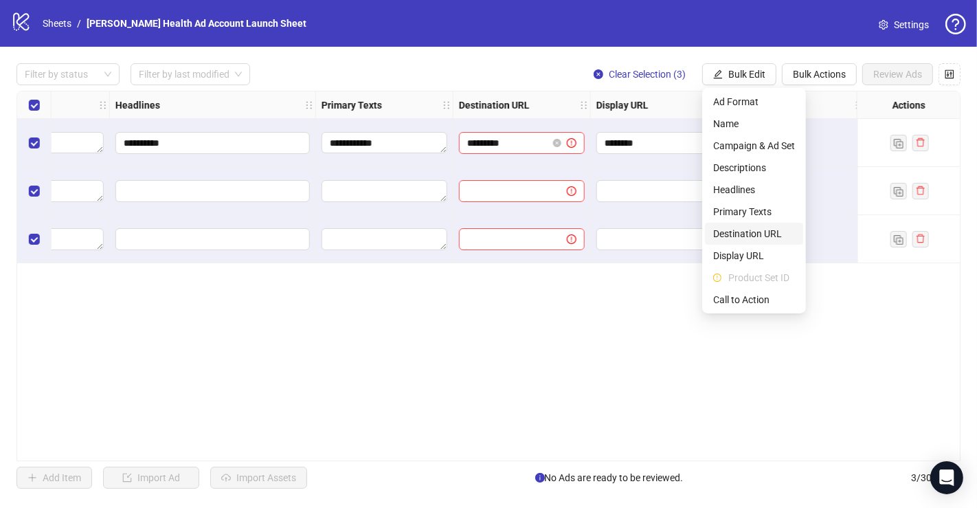
click at [745, 235] on span "Destination URL" at bounding box center [754, 233] width 82 height 15
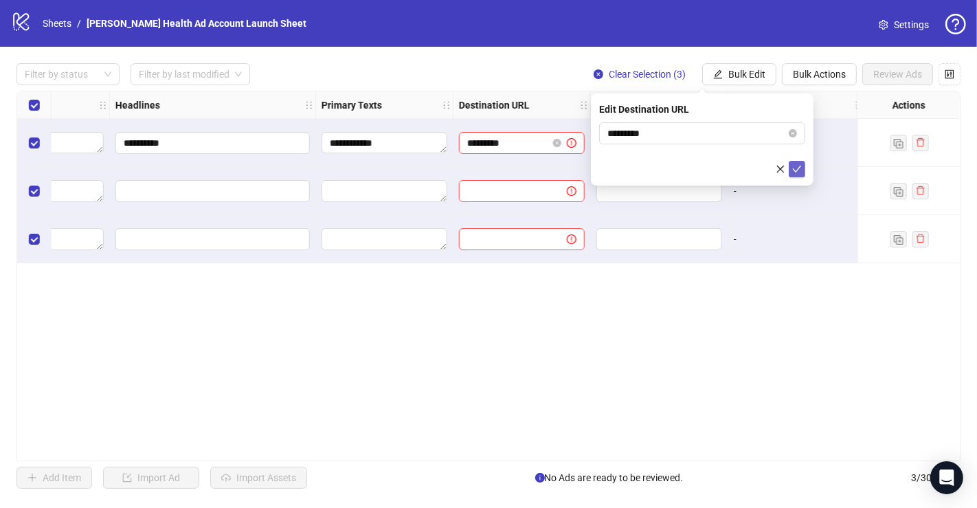
click at [796, 164] on icon "check" at bounding box center [797, 169] width 10 height 10
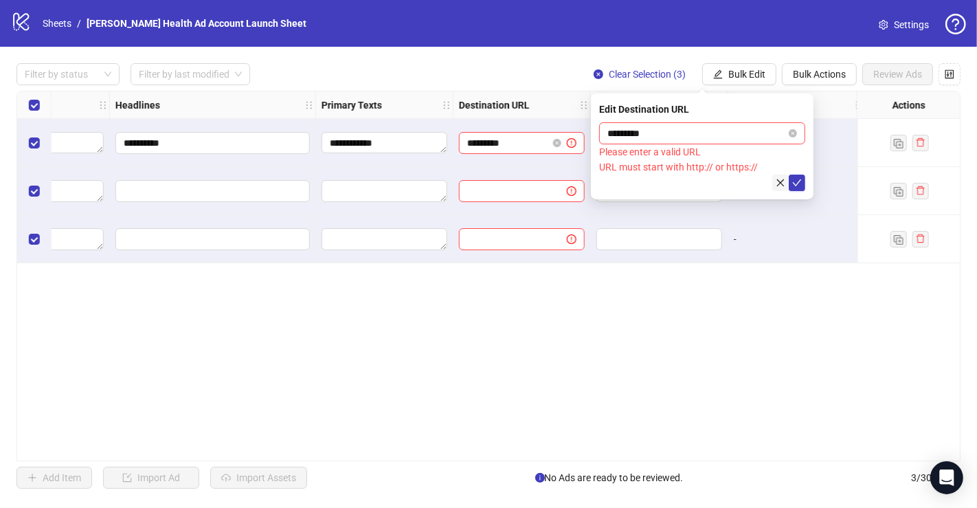
click at [781, 184] on icon "close" at bounding box center [781, 183] width 10 height 10
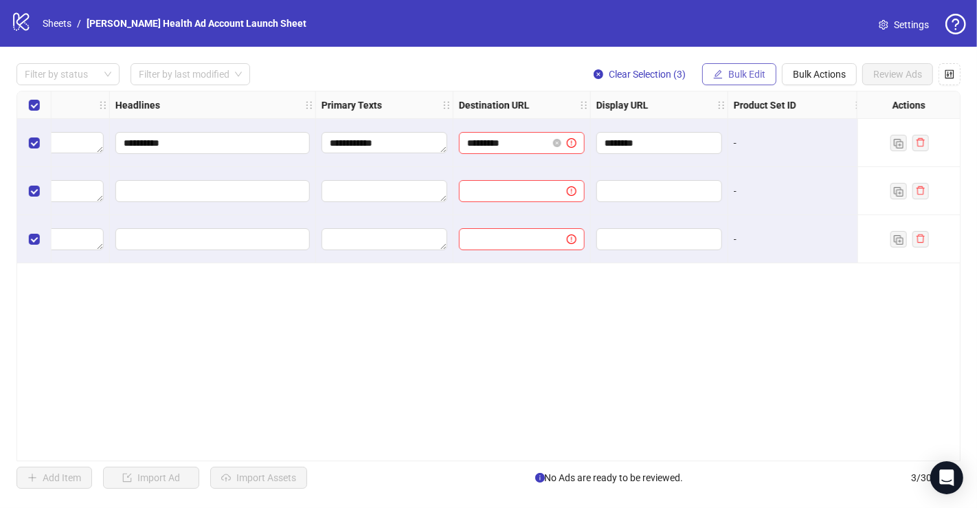
click at [733, 74] on span "Bulk Edit" at bounding box center [746, 74] width 37 height 11
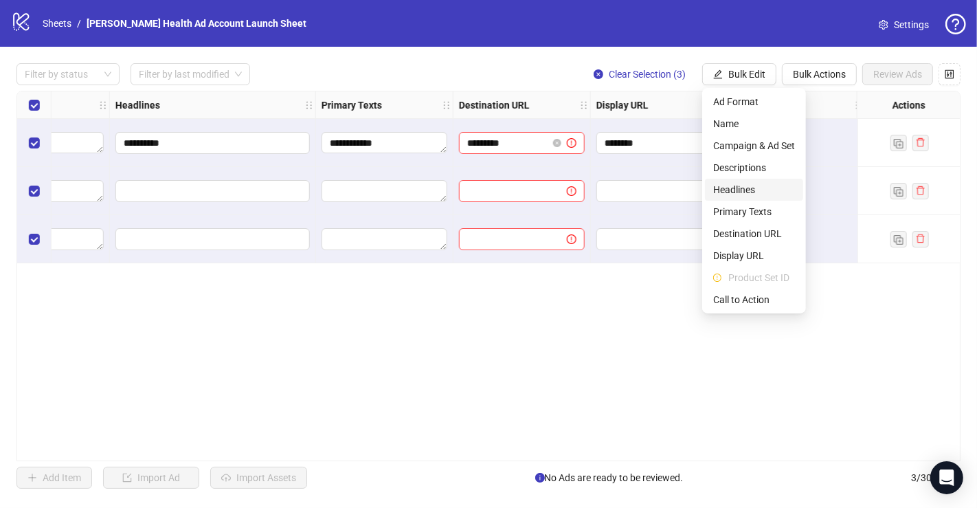
click at [749, 187] on span "Headlines" at bounding box center [754, 189] width 82 height 15
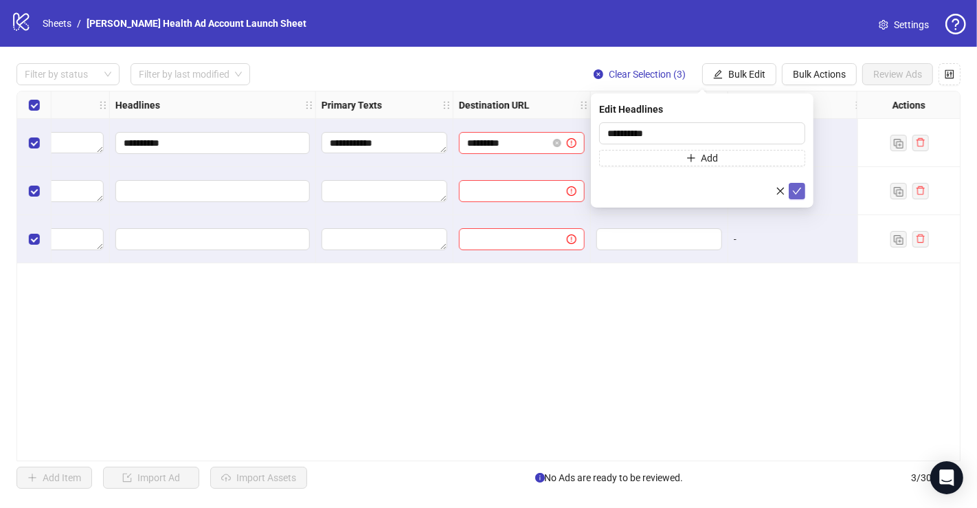
click at [803, 186] on button "submit" at bounding box center [797, 191] width 16 height 16
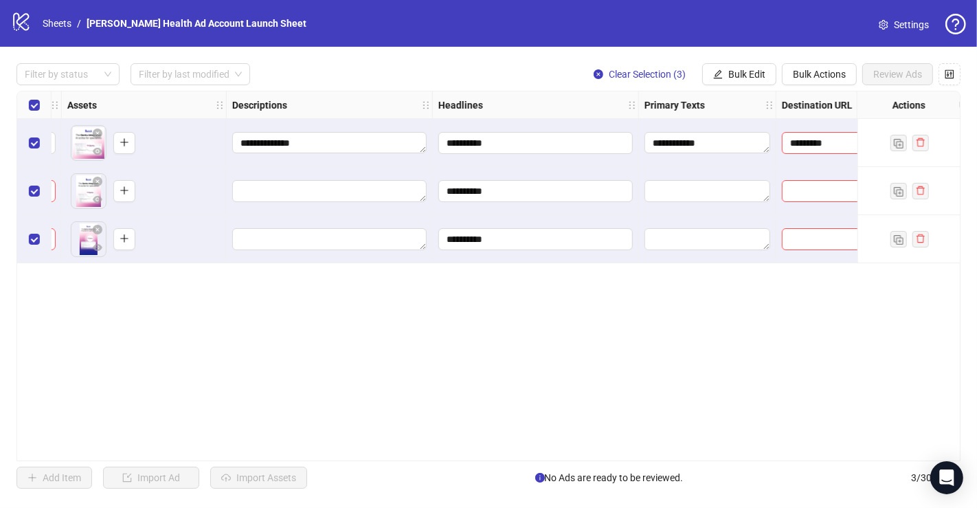
scroll to position [0, 585]
click at [755, 72] on span "Bulk Edit" at bounding box center [746, 74] width 37 height 11
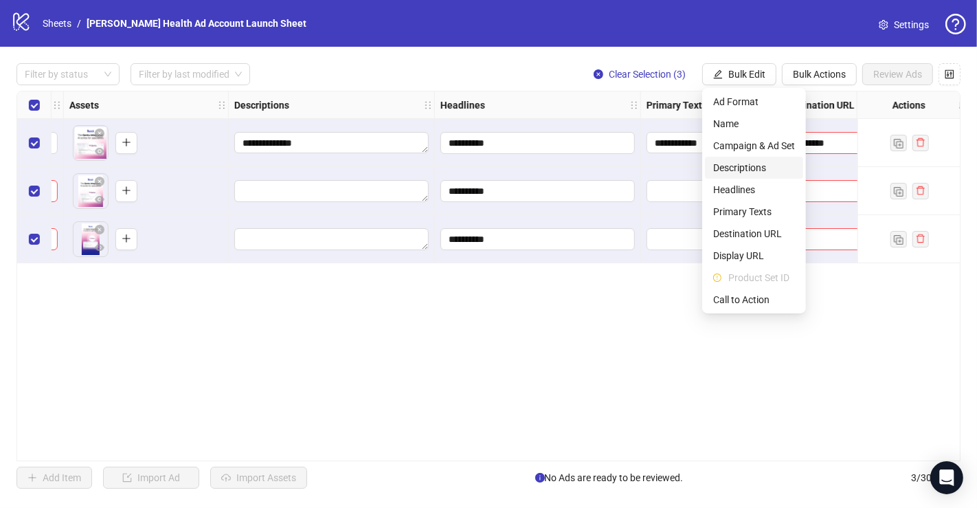
click at [759, 165] on span "Descriptions" at bounding box center [754, 167] width 82 height 15
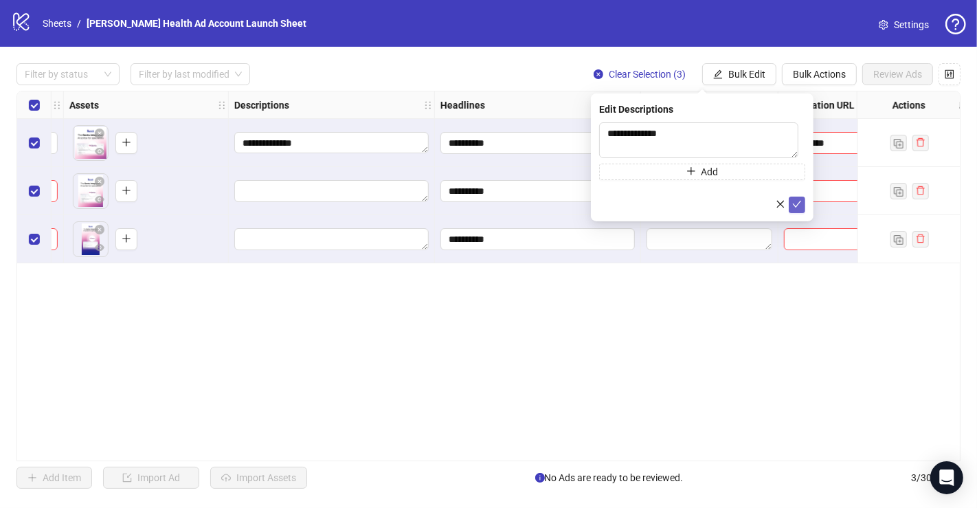
click at [800, 208] on icon "check" at bounding box center [797, 204] width 10 height 10
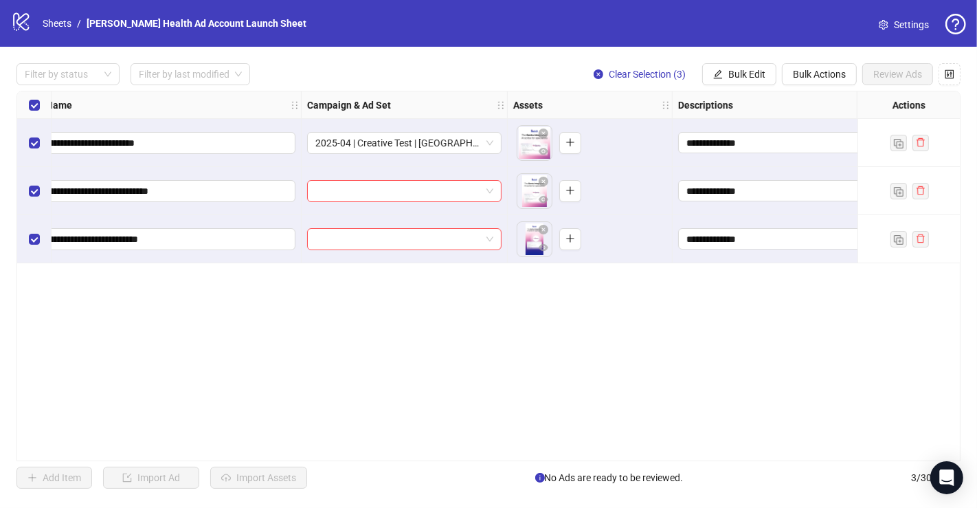
scroll to position [0, 140]
click at [756, 74] on span "Bulk Edit" at bounding box center [746, 74] width 37 height 11
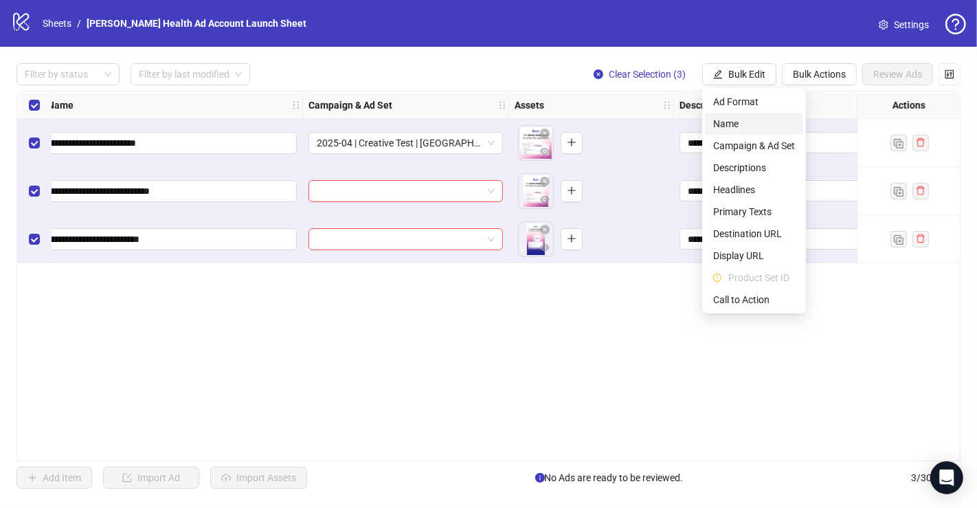
click at [746, 124] on span "Name" at bounding box center [754, 123] width 82 height 15
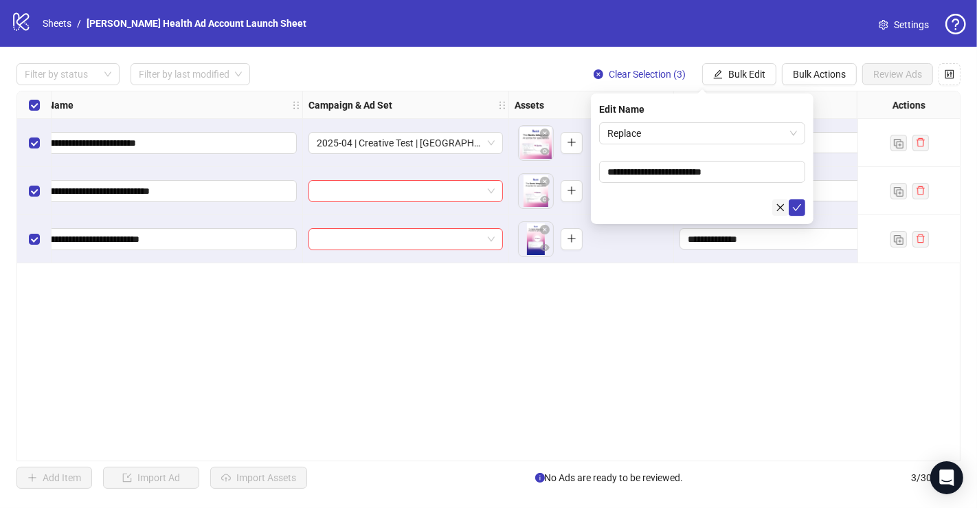
click at [781, 205] on icon "close" at bounding box center [781, 207] width 8 height 8
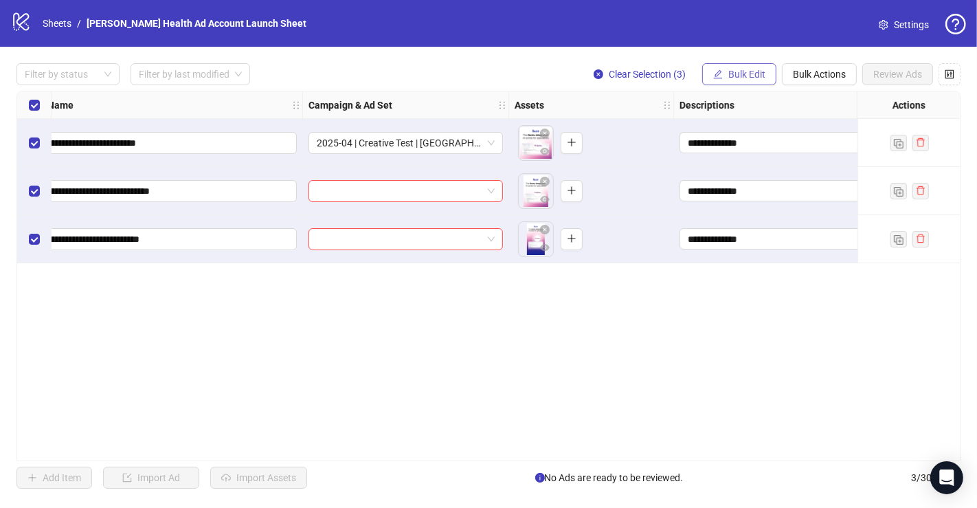
click at [748, 74] on span "Bulk Edit" at bounding box center [746, 74] width 37 height 11
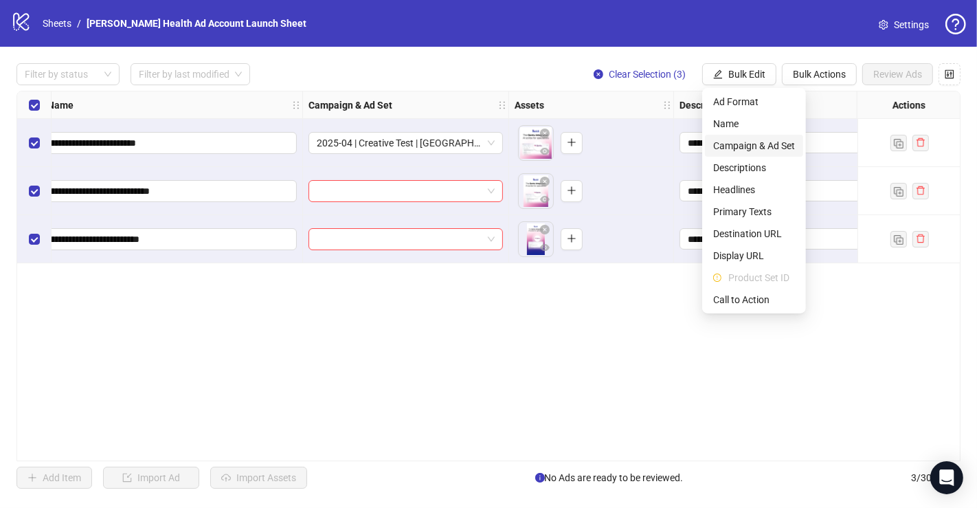
click at [752, 139] on span "Campaign & Ad Set" at bounding box center [754, 145] width 82 height 15
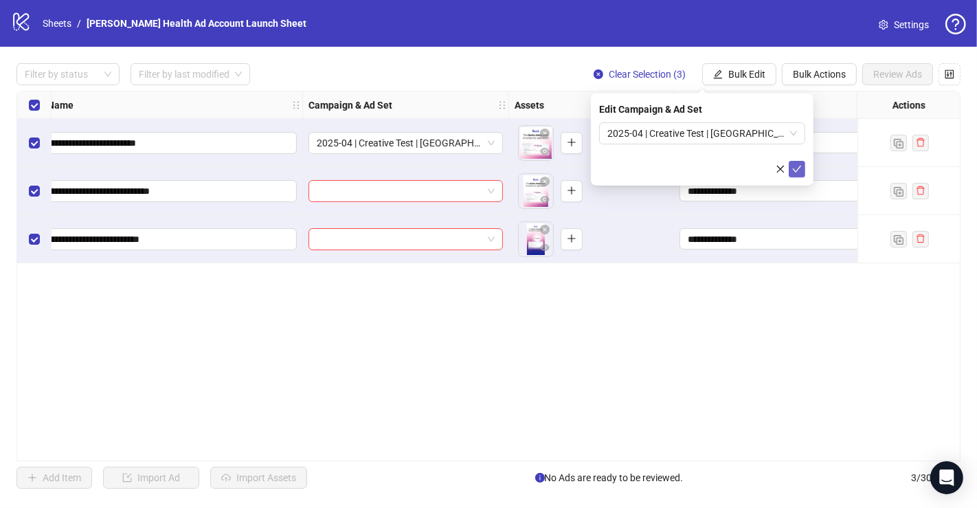
click at [796, 169] on icon "check" at bounding box center [797, 169] width 10 height 10
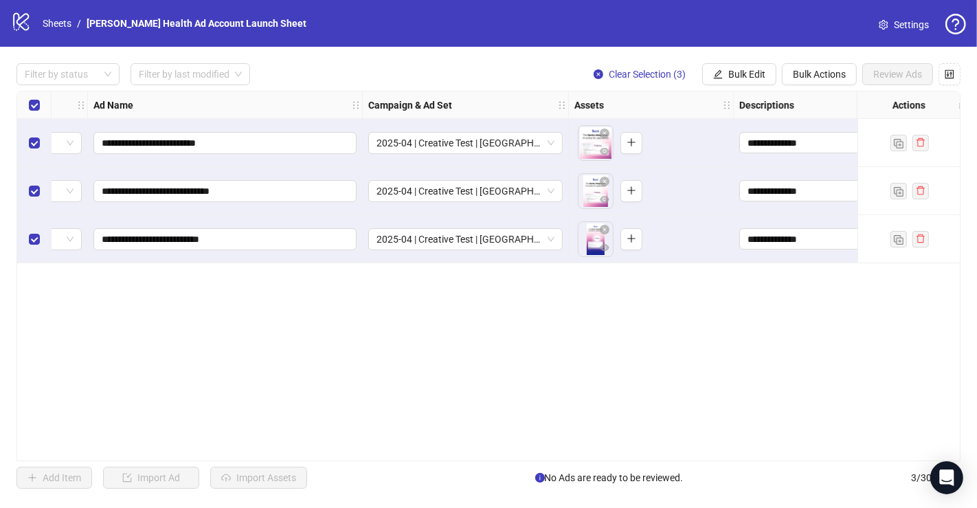
scroll to position [0, 0]
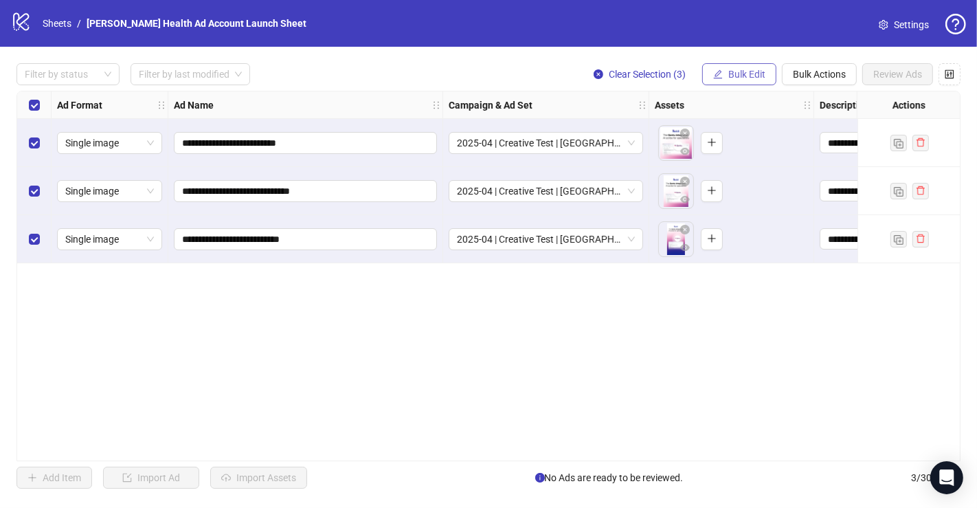
click at [766, 66] on button "Bulk Edit" at bounding box center [739, 74] width 74 height 22
click at [818, 67] on button "Bulk Actions" at bounding box center [819, 74] width 75 height 22
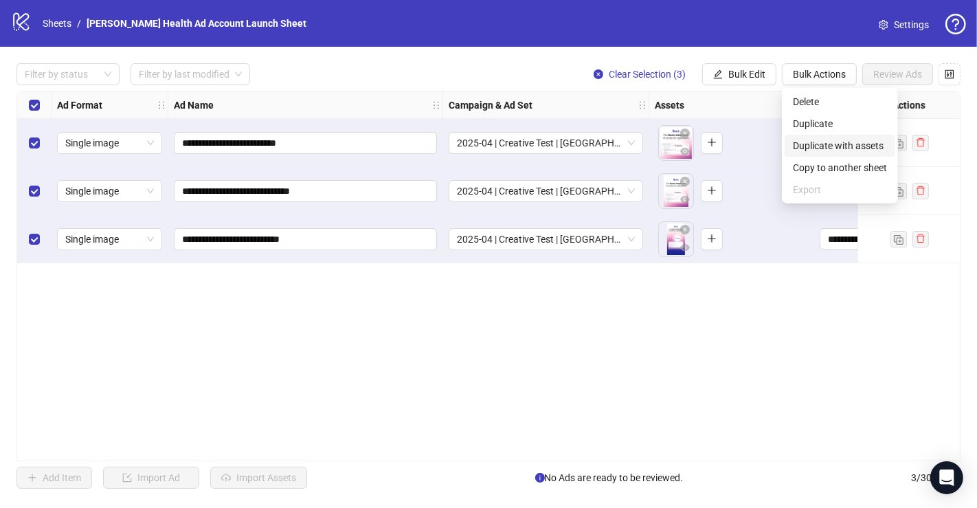
click at [831, 138] on span "Duplicate with assets" at bounding box center [840, 145] width 94 height 15
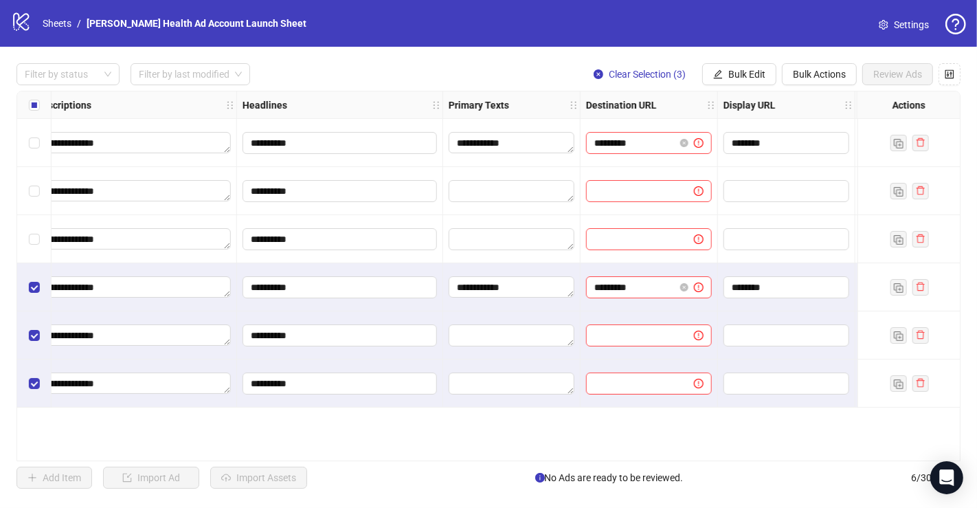
scroll to position [0, 769]
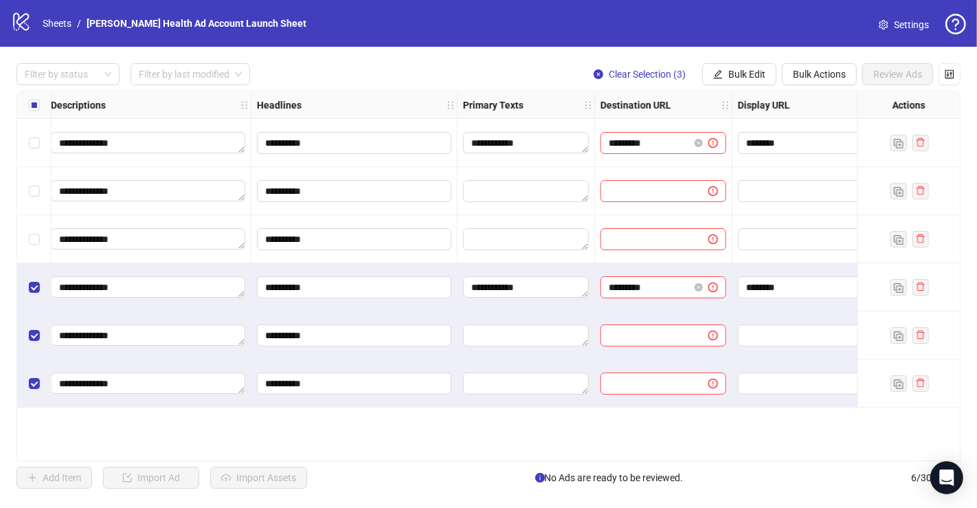
drag, startPoint x: 664, startPoint y: 460, endPoint x: 695, endPoint y: 458, distance: 30.3
click at [695, 458] on div "**********" at bounding box center [488, 276] width 944 height 370
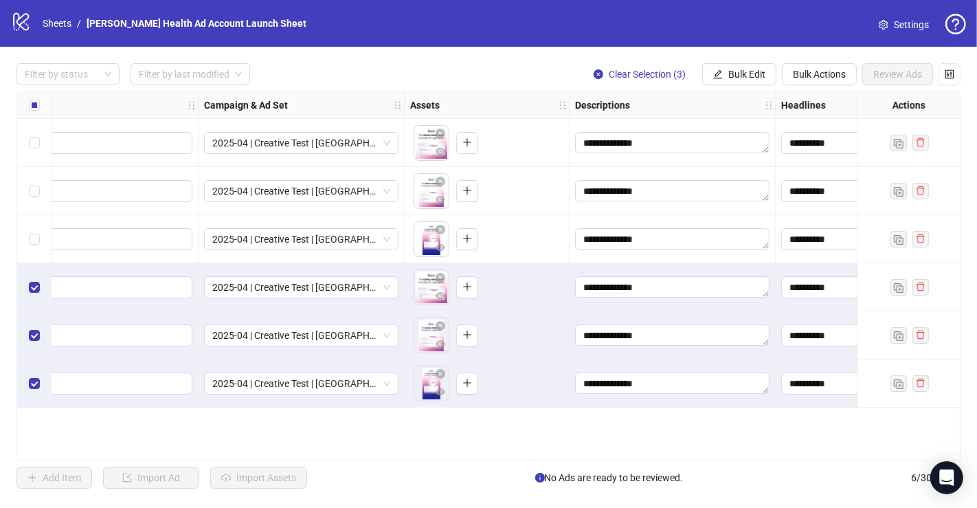
scroll to position [0, 170]
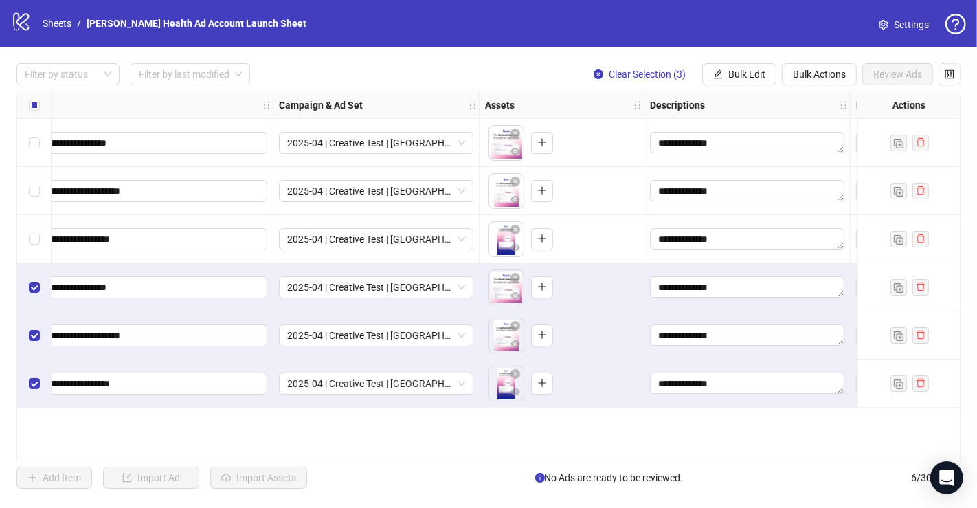
click at [423, 454] on div "**********" at bounding box center [488, 276] width 944 height 370
click at [422, 457] on div "**********" at bounding box center [488, 276] width 944 height 370
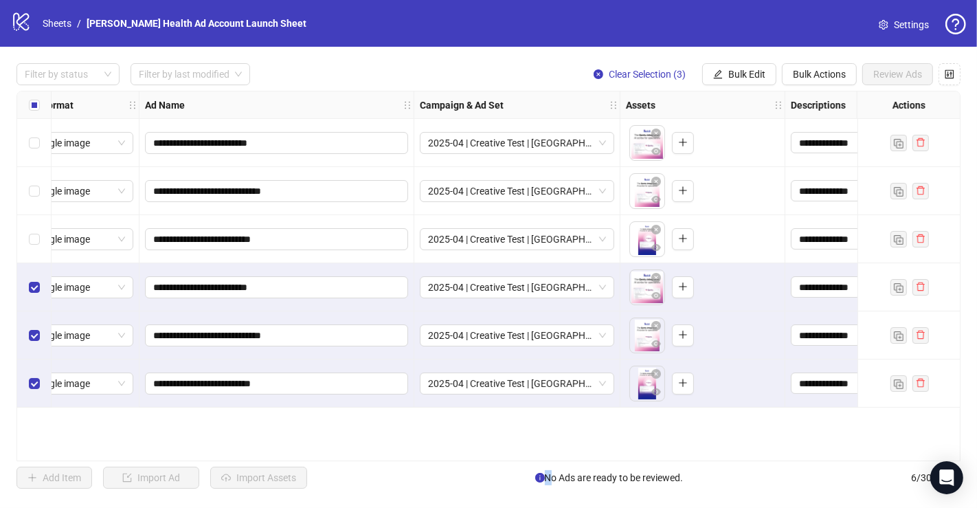
scroll to position [0, 0]
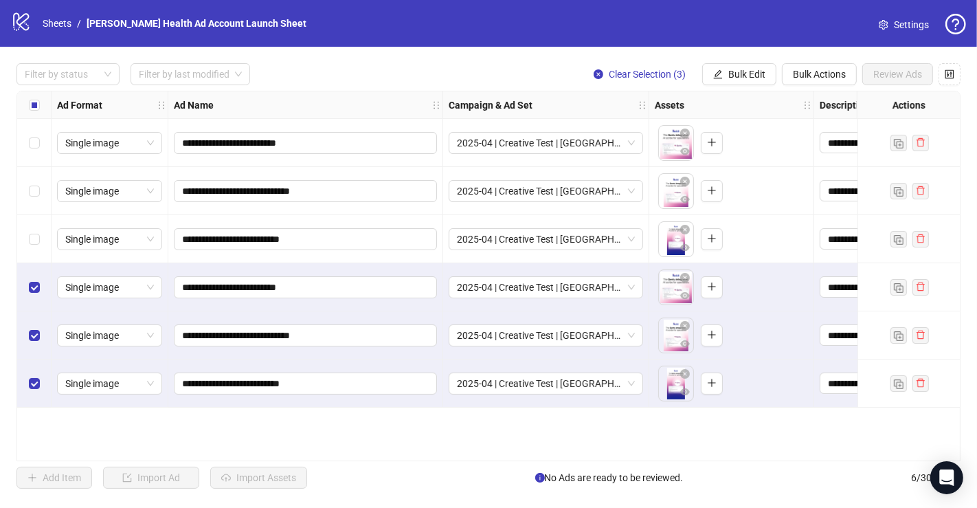
click at [339, 460] on div "**********" at bounding box center [488, 276] width 977 height 458
drag, startPoint x: 339, startPoint y: 460, endPoint x: 353, endPoint y: 460, distance: 14.4
click at [353, 460] on div "**********" at bounding box center [488, 276] width 944 height 370
click at [363, 454] on div "**********" at bounding box center [488, 276] width 944 height 370
drag, startPoint x: 363, startPoint y: 454, endPoint x: 381, endPoint y: 456, distance: 18.0
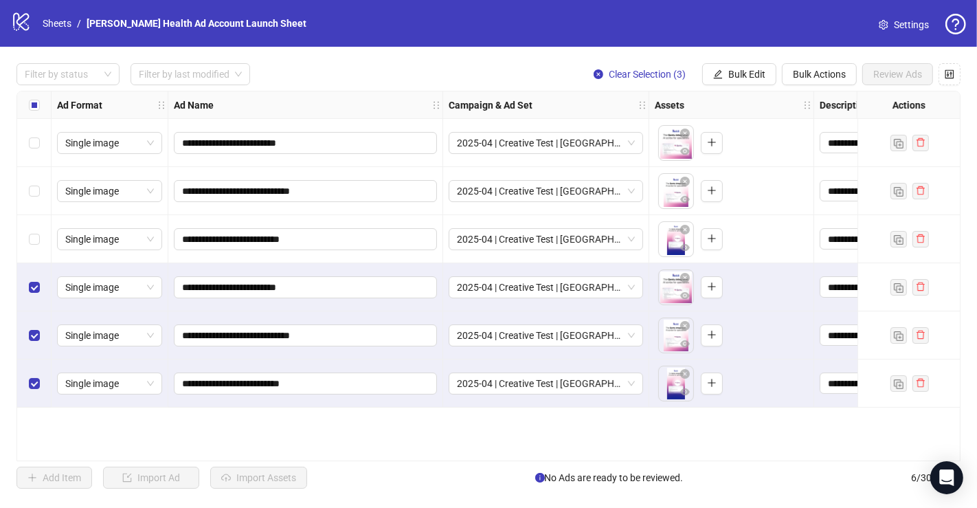
click at [381, 456] on div "**********" at bounding box center [488, 276] width 944 height 370
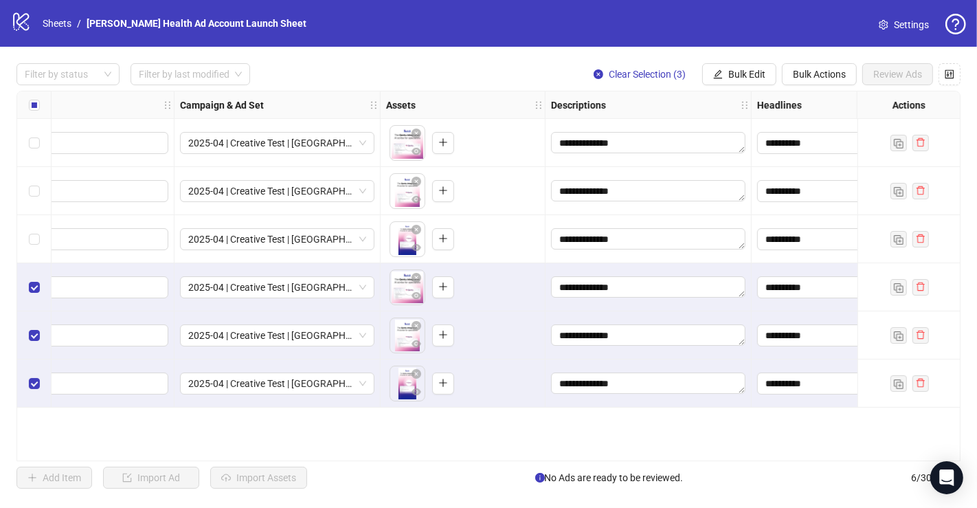
scroll to position [0, 573]
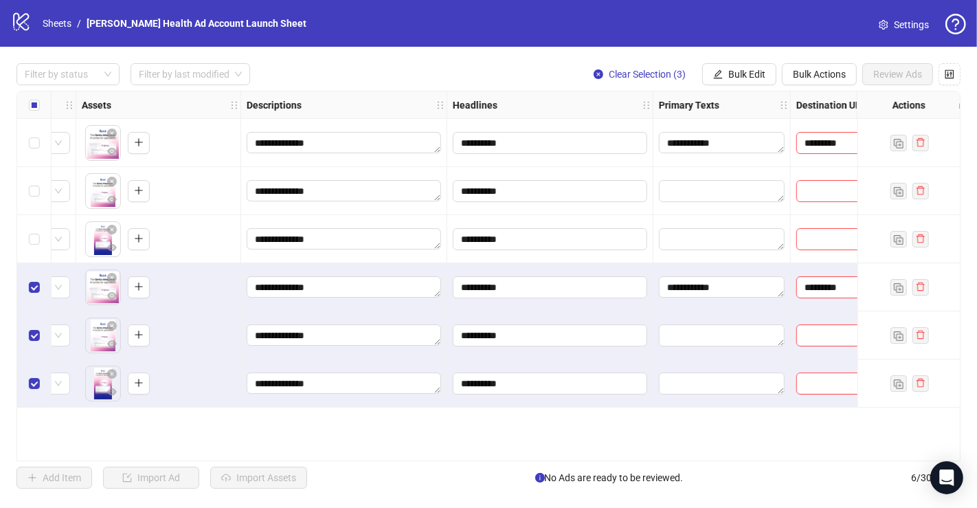
drag, startPoint x: 357, startPoint y: 460, endPoint x: 262, endPoint y: 458, distance: 94.9
click at [262, 458] on div "**********" at bounding box center [488, 276] width 944 height 370
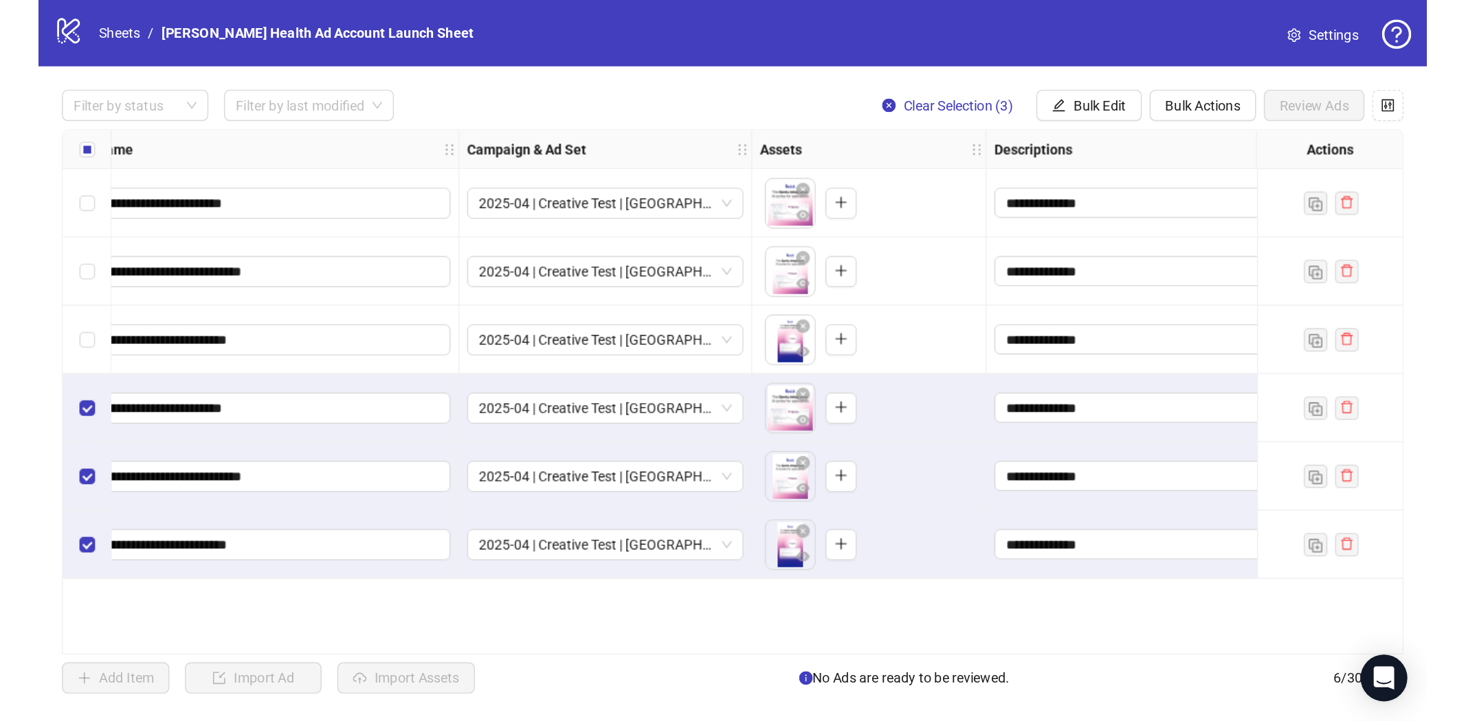
scroll to position [0, 0]
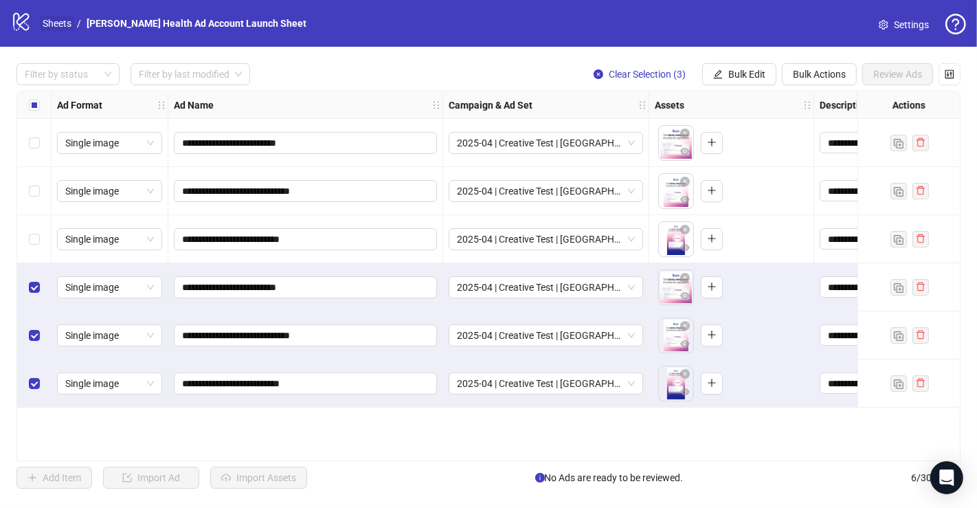
click at [43, 26] on link "Sheets" at bounding box center [57, 23] width 34 height 15
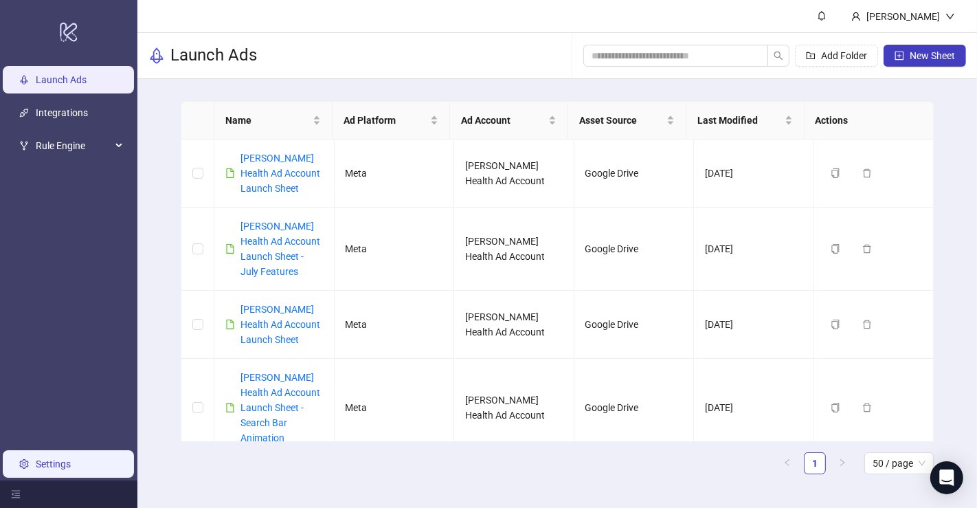
click at [40, 465] on link "Settings" at bounding box center [53, 463] width 35 height 11
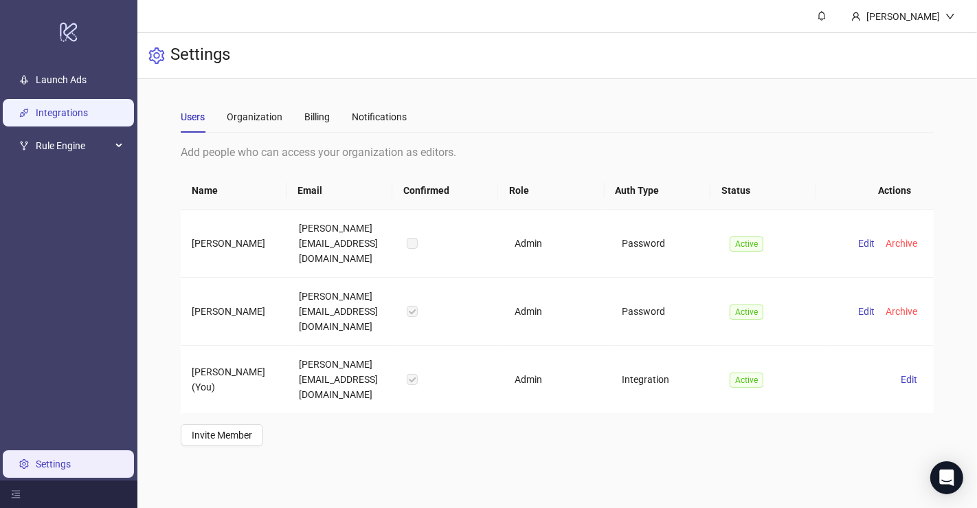
click at [49, 118] on link "Integrations" at bounding box center [62, 112] width 52 height 11
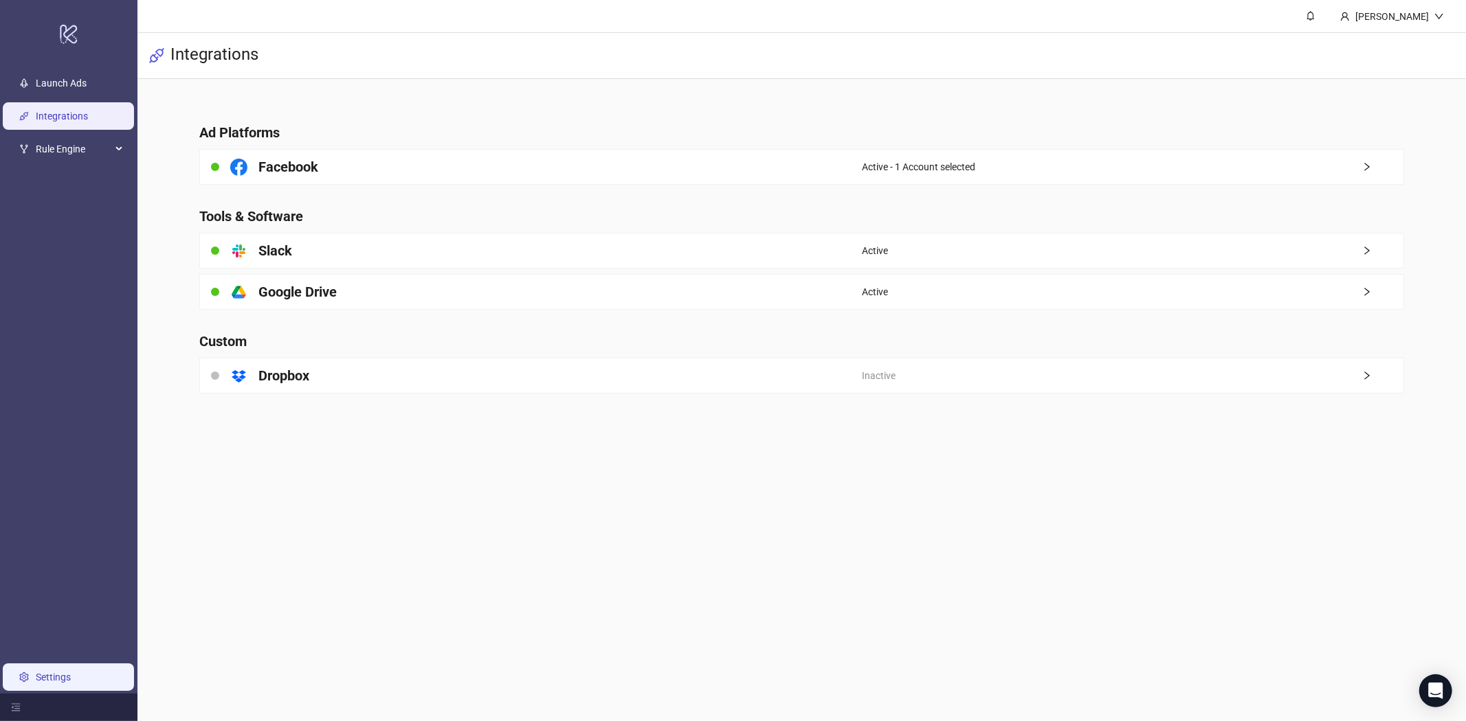
click at [63, 507] on link "Settings" at bounding box center [53, 677] width 35 height 11
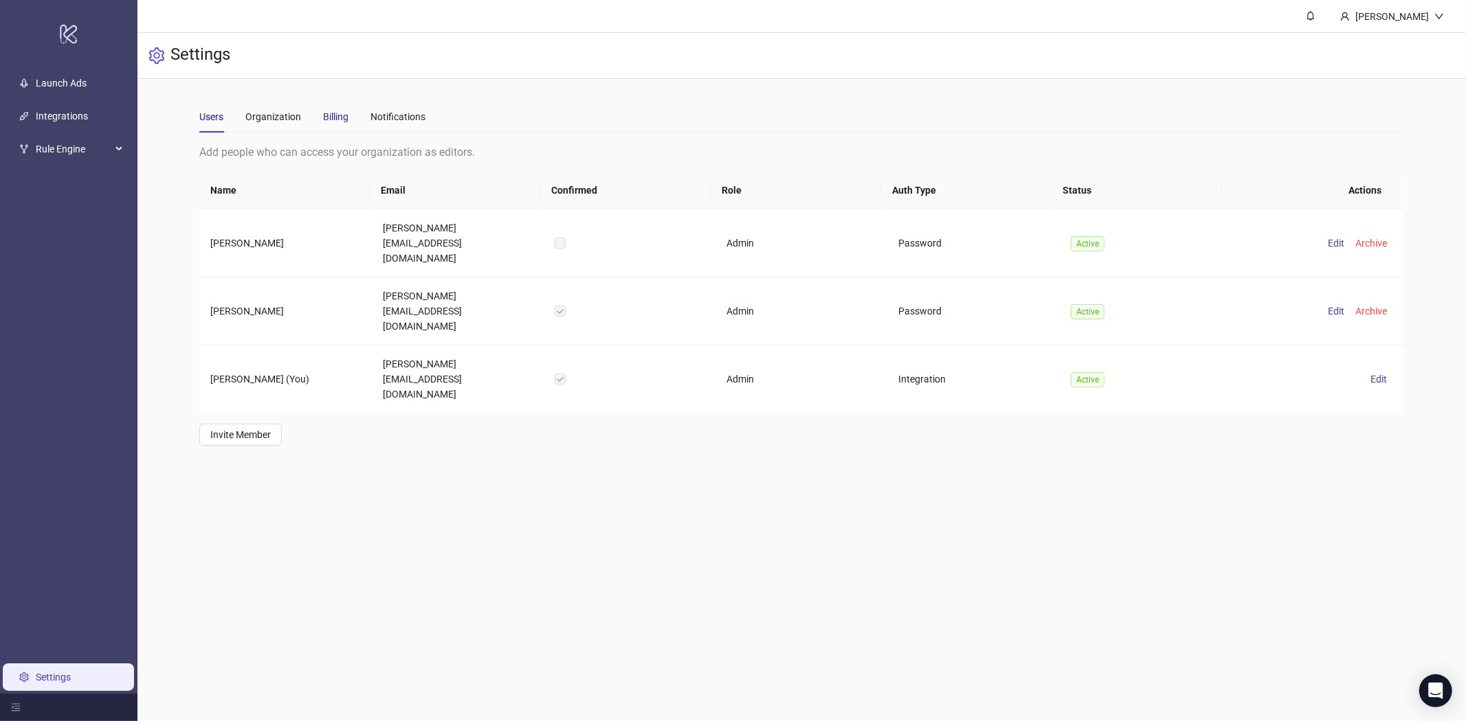
click at [333, 115] on div "Billing" at bounding box center [335, 116] width 25 height 15
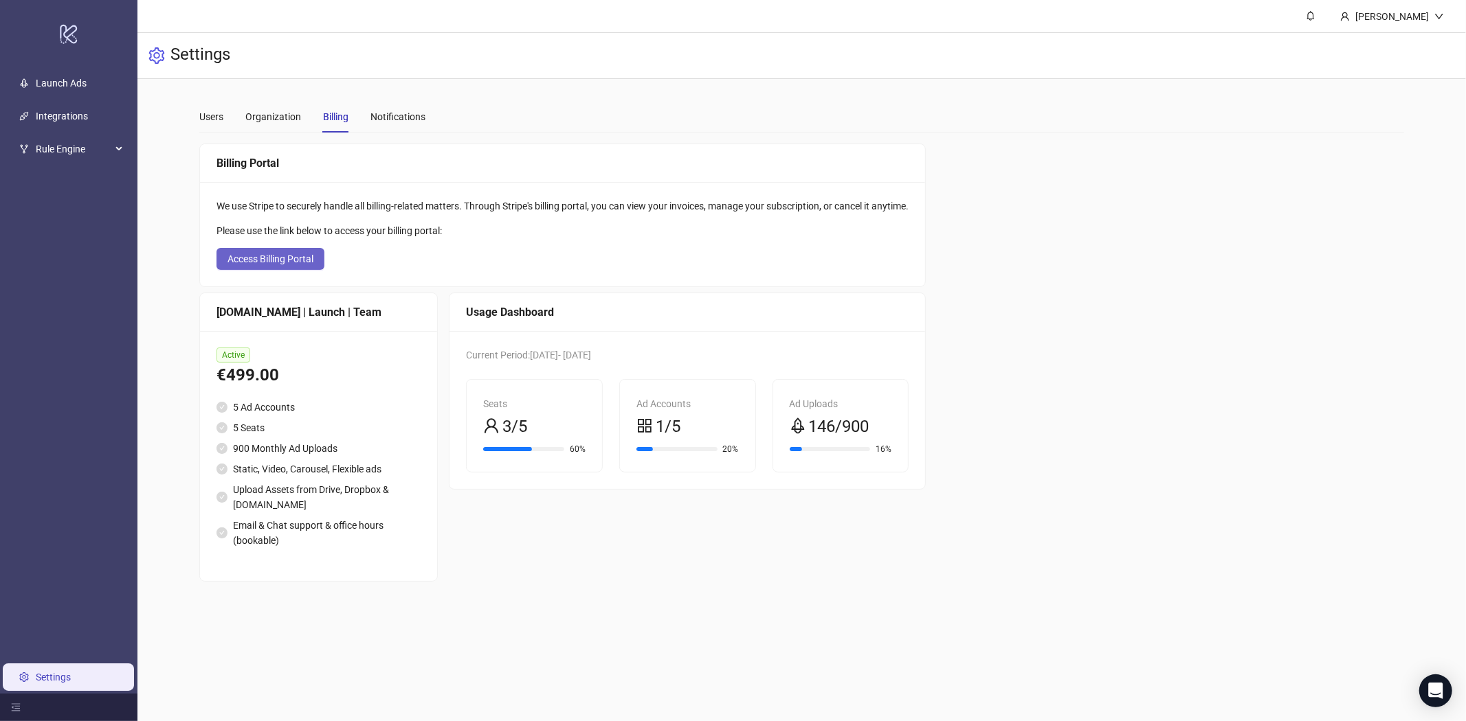
click at [309, 265] on button "Access Billing Portal" at bounding box center [270, 259] width 108 height 22
